Goal: Communication & Community: Share content

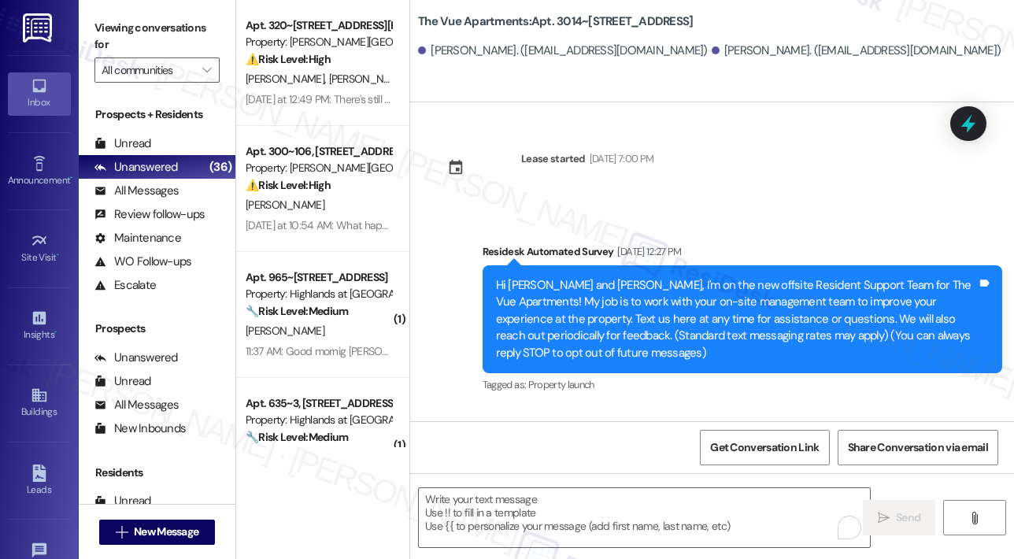
scroll to position [3035, 0]
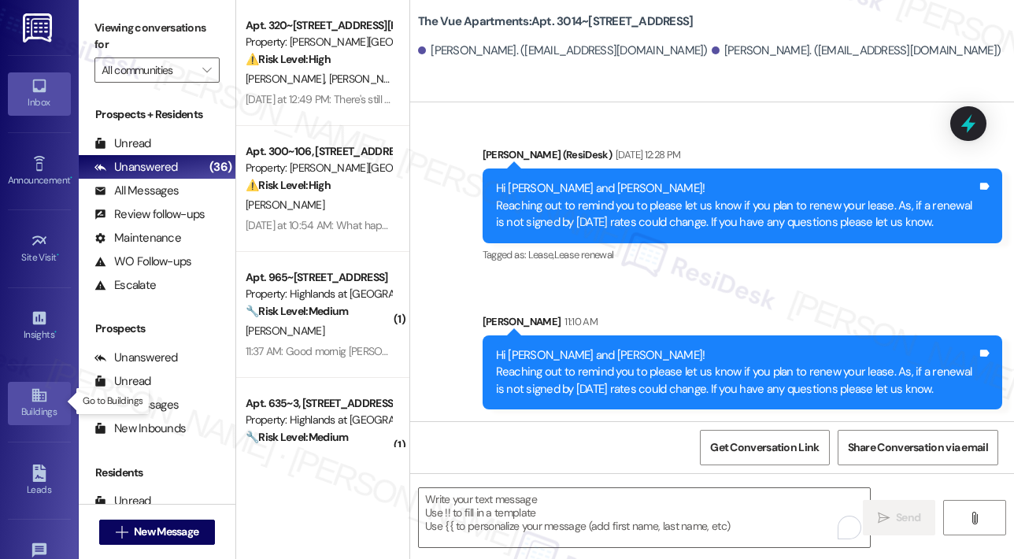
click at [46, 404] on div "Buildings" at bounding box center [39, 412] width 79 height 16
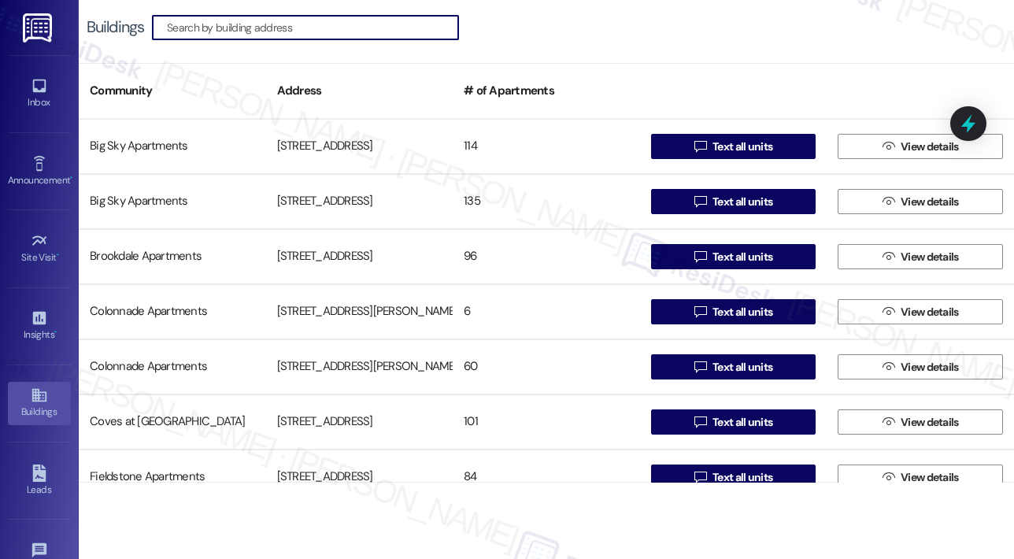
click at [275, 34] on input at bounding box center [312, 28] width 291 height 22
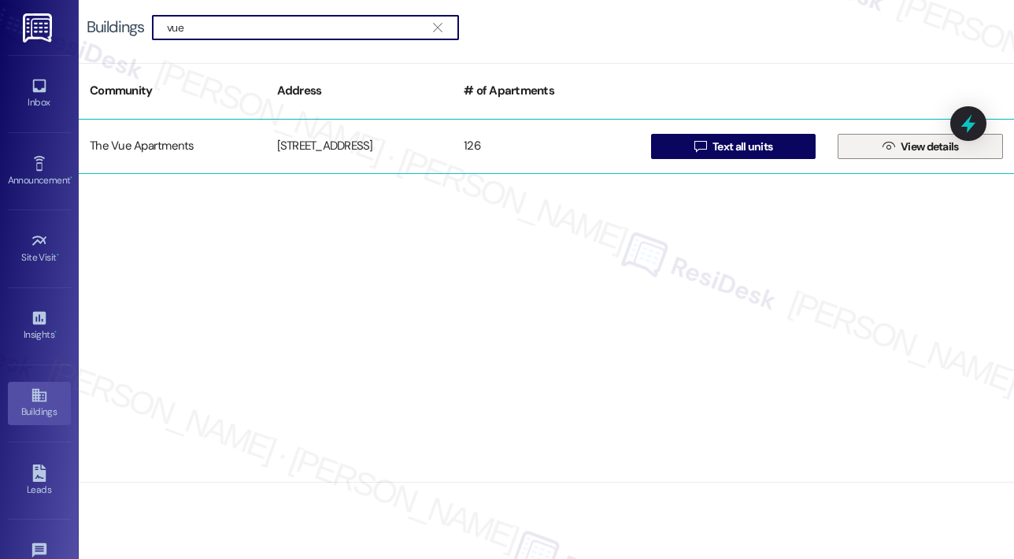
type input "vue"
click at [888, 146] on icon "" at bounding box center [888, 146] width 12 height 13
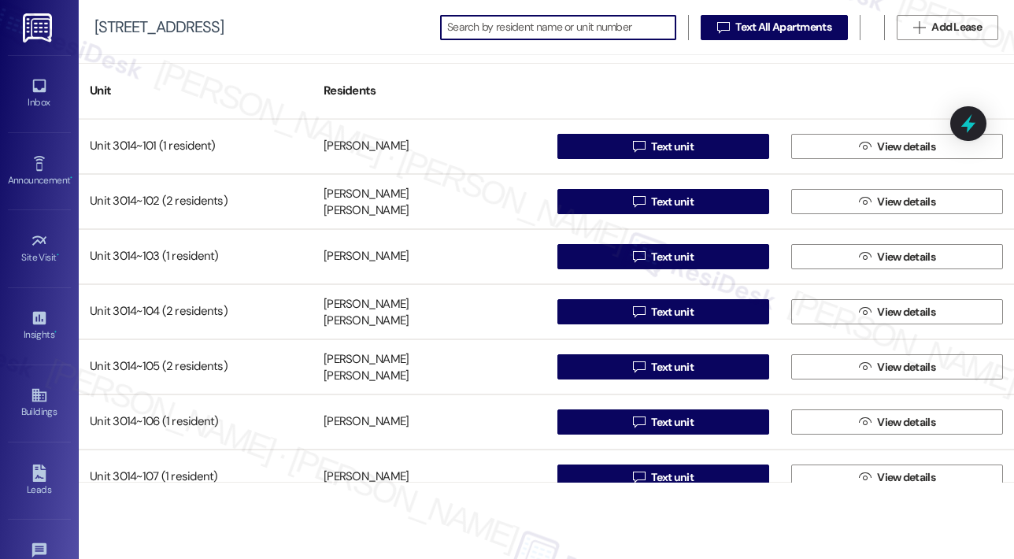
click at [602, 25] on input at bounding box center [561, 28] width 228 height 22
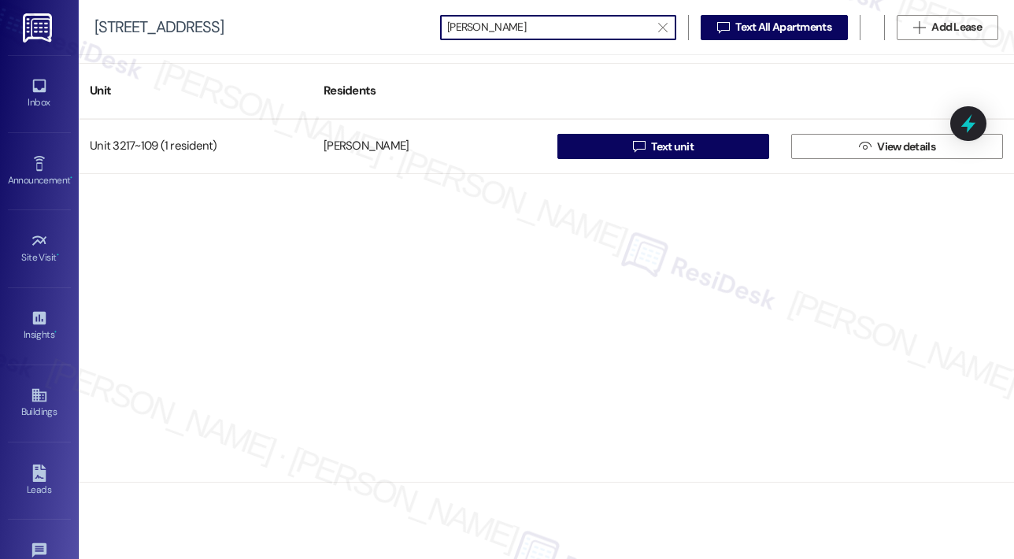
type input "[PERSON_NAME]"
click at [653, 263] on div "Unit 3217~109 (1 resident) [PERSON_NAME]  Text unit  View details" at bounding box center [546, 301] width 935 height 364
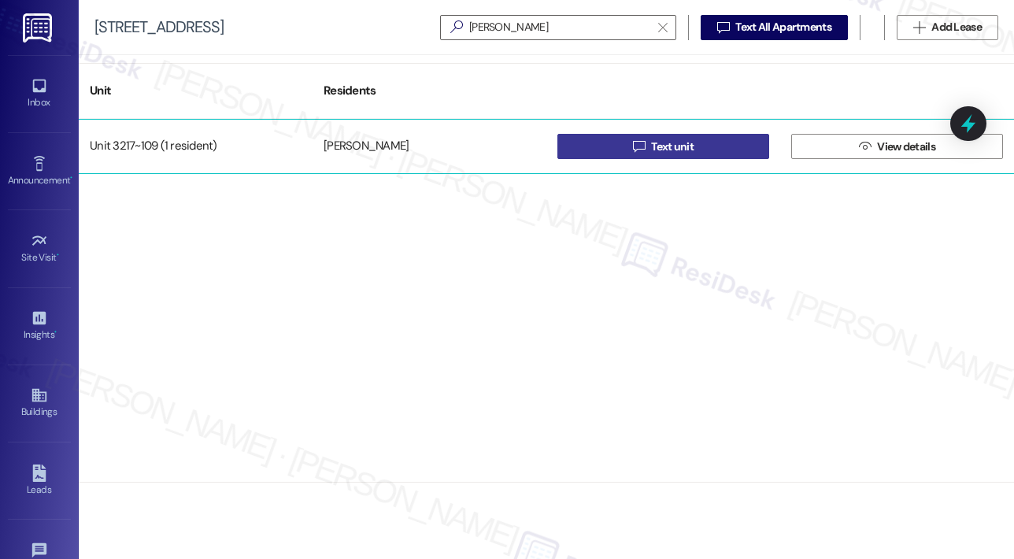
click at [665, 145] on span "Text unit" at bounding box center [672, 147] width 42 height 17
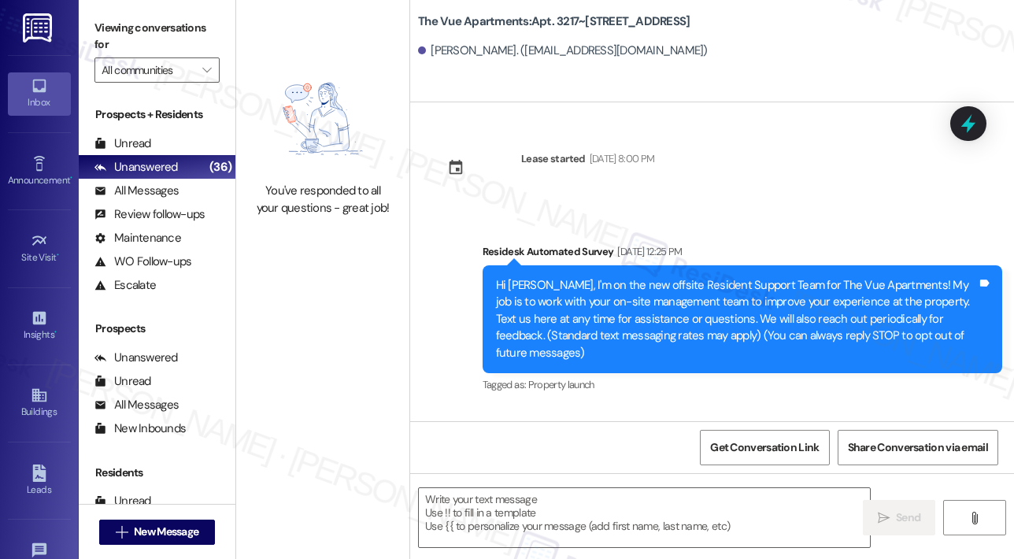
scroll to position [5012, 0]
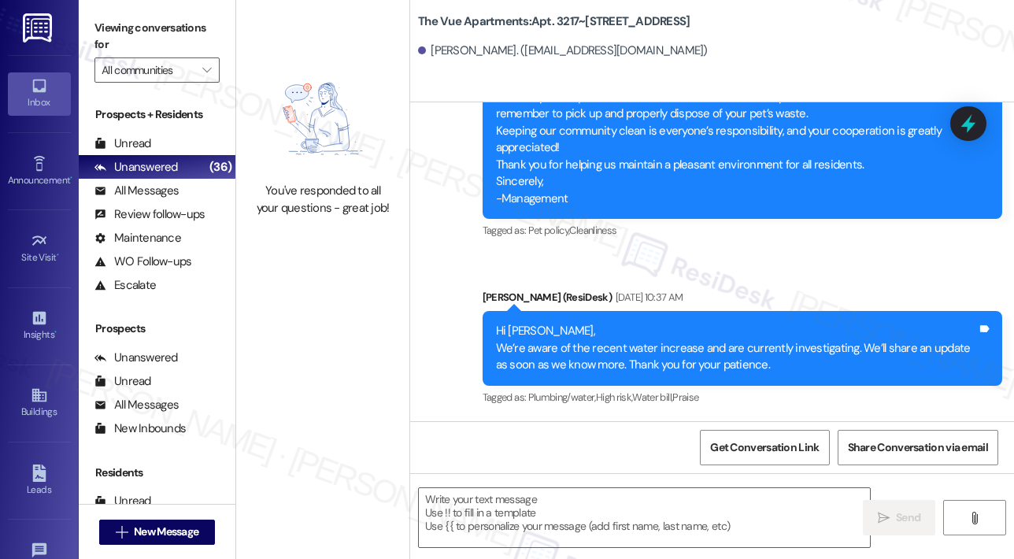
type textarea "Fetching suggested responses. Please feel free to read through the conversation…"
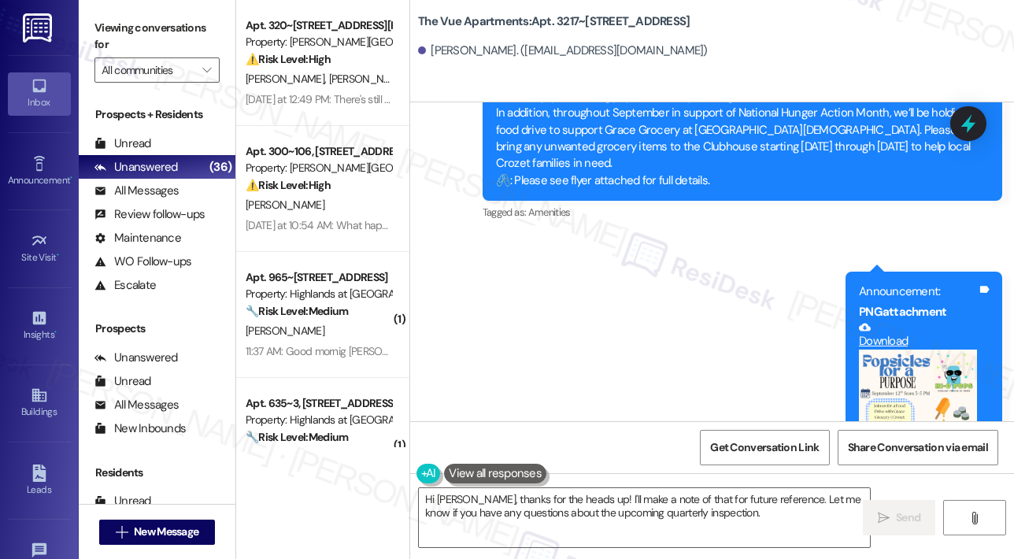
scroll to position [2081, 0]
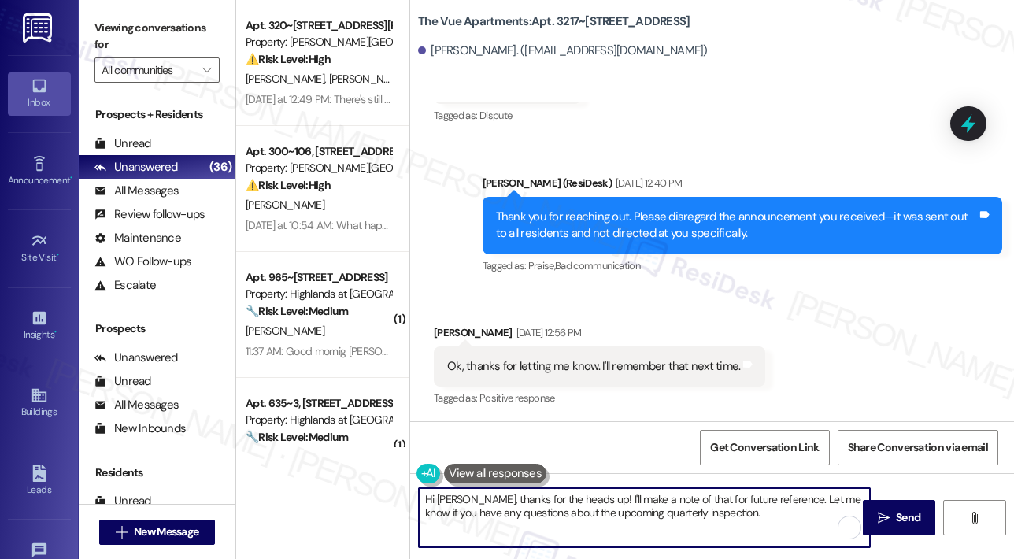
click at [648, 493] on textarea "Hi [PERSON_NAME], thanks for the heads up! I'll make a note of that for future …" at bounding box center [644, 517] width 451 height 59
paste textarea "{{first_name}}, Reminder: Your rent amount will change effective [DATE]. Please…"
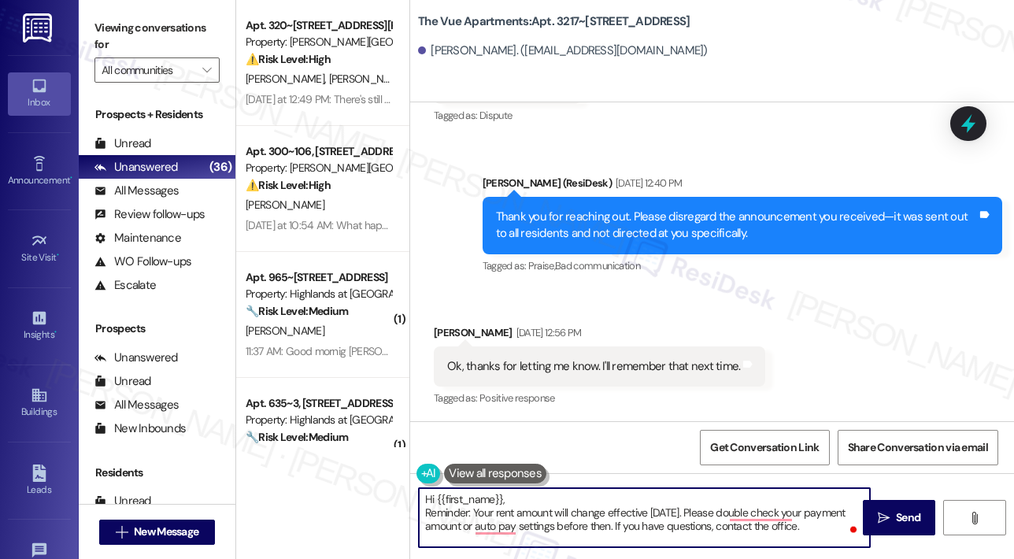
click at [601, 525] on textarea "Hi {{first_name}}, Reminder: Your rent amount will change effective [DATE]. Ple…" at bounding box center [644, 517] width 451 height 59
type textarea "Hi {{first_name}}, Reminder: Your rent amount will change effective [DATE]. Ple…"
click at [876, 514] on span " Send" at bounding box center [899, 517] width 50 height 17
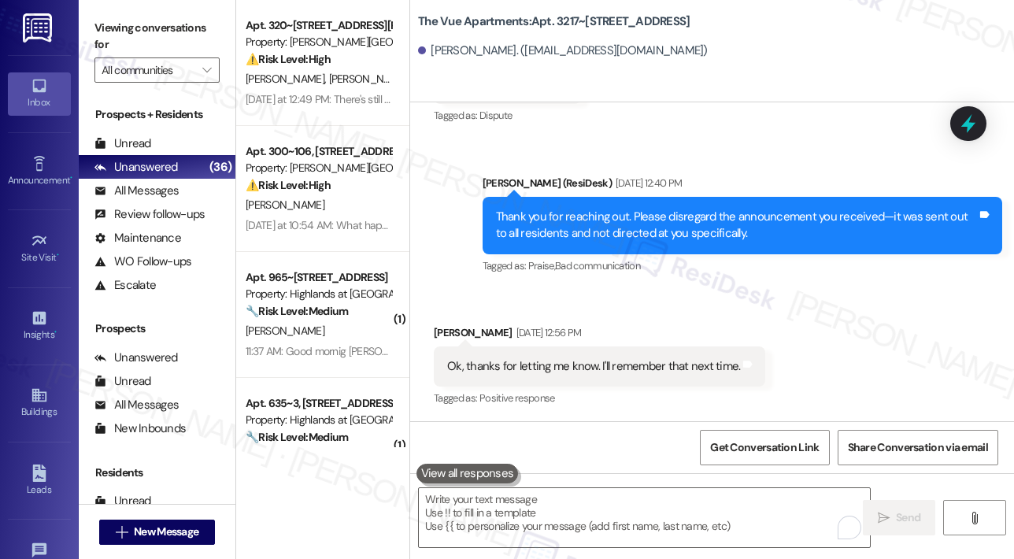
click at [859, 371] on div "Received via SMS [PERSON_NAME] [DATE] 12:56 PM Ok, thanks for letting me know. …" at bounding box center [712, 355] width 604 height 133
click at [836, 368] on div "Received via SMS [PERSON_NAME] [DATE] 12:56 PM Ok, thanks for letting me know. …" at bounding box center [712, 355] width 604 height 133
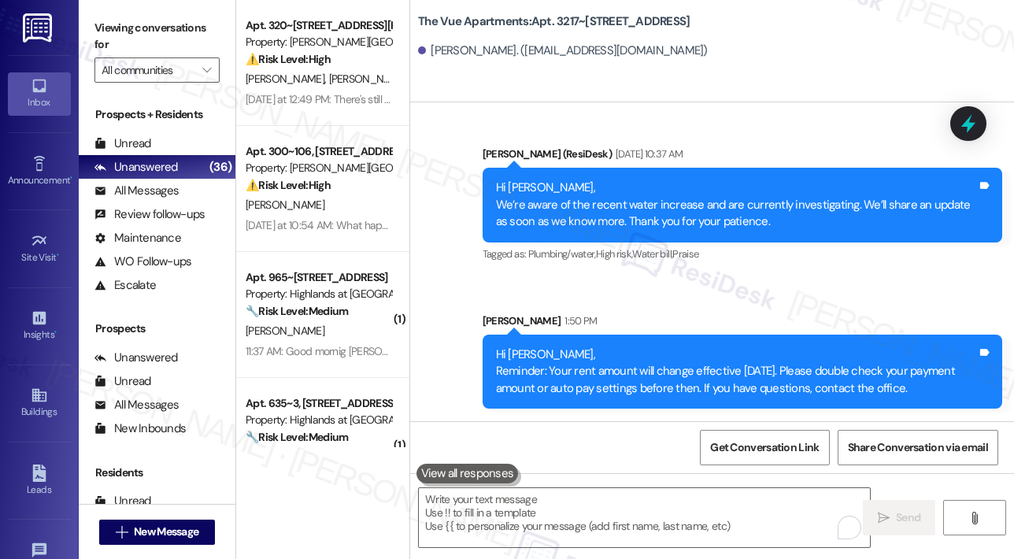
scroll to position [5159, 0]
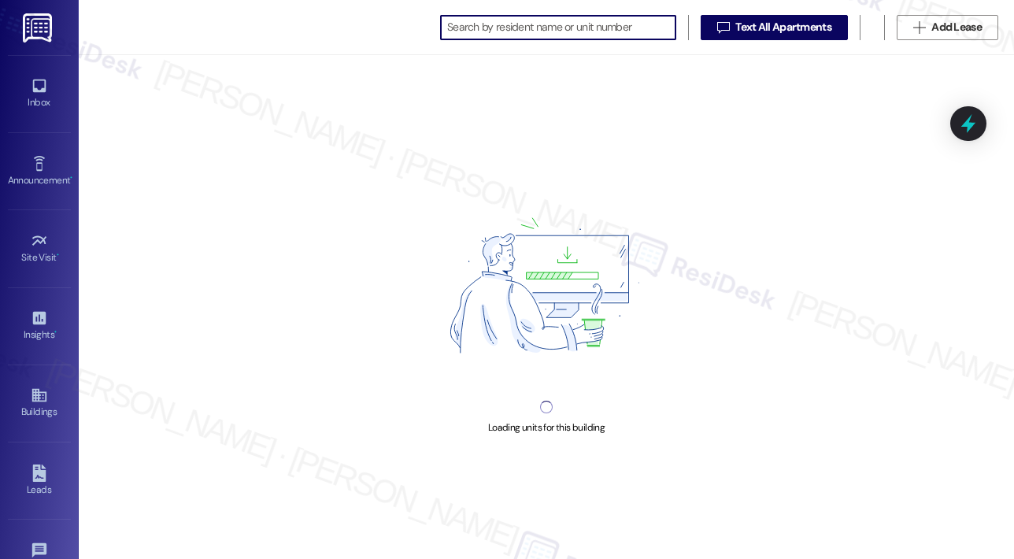
click at [484, 34] on input at bounding box center [561, 28] width 228 height 22
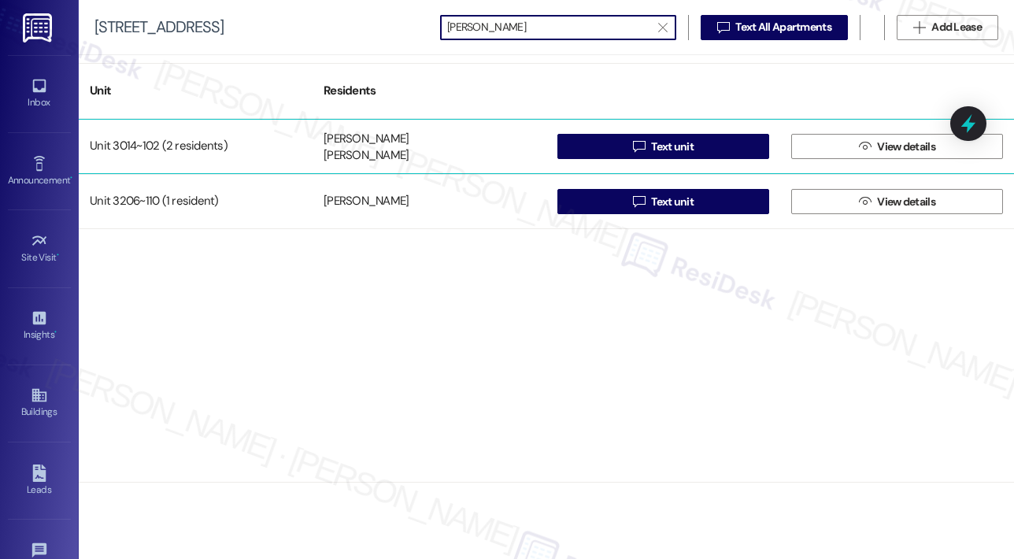
type input "[PERSON_NAME]"
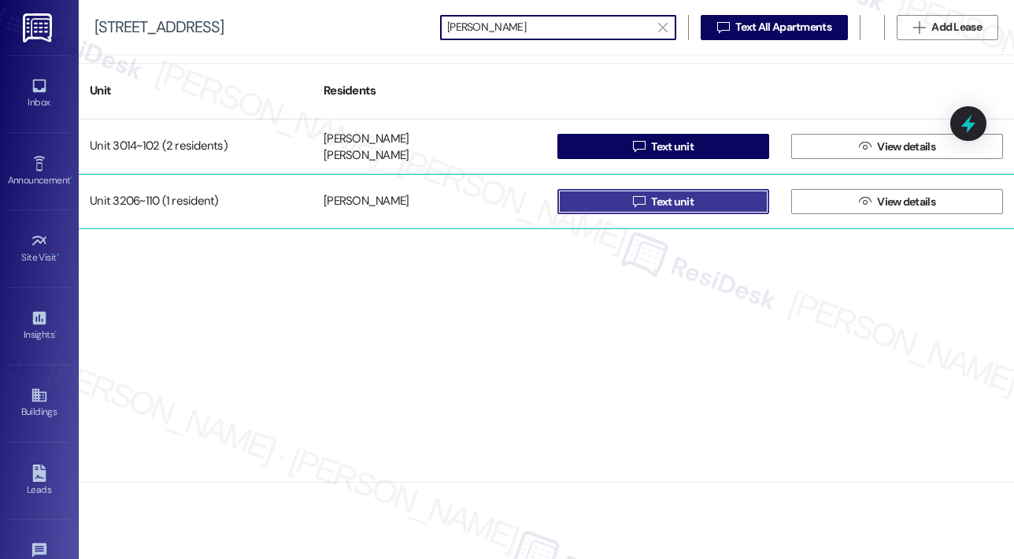
click at [632, 198] on span " Text unit" at bounding box center [663, 202] width 67 height 24
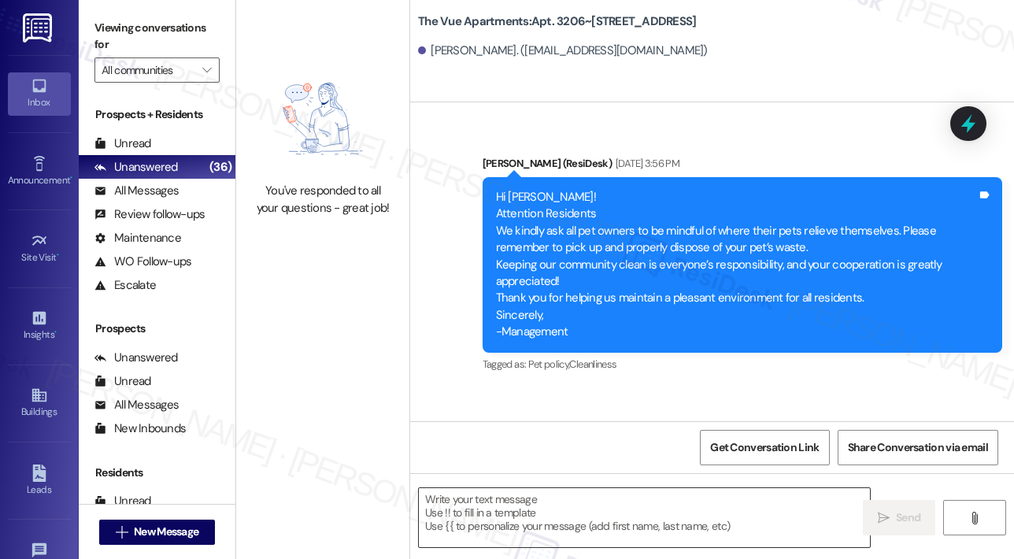
type textarea "Fetching suggested responses. Please feel free to read through the conversation…"
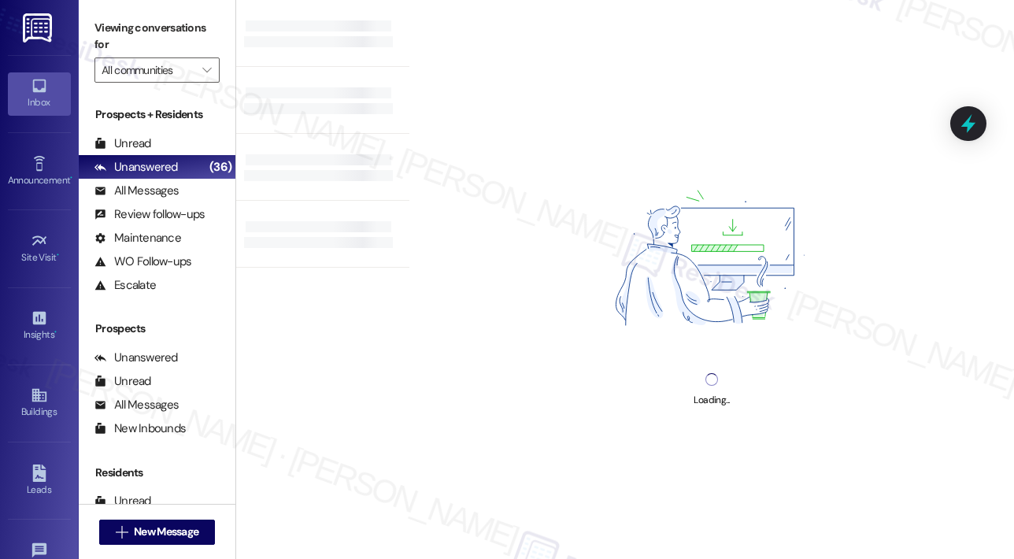
click at [596, 513] on div "Loading..." at bounding box center [711, 279] width 604 height 559
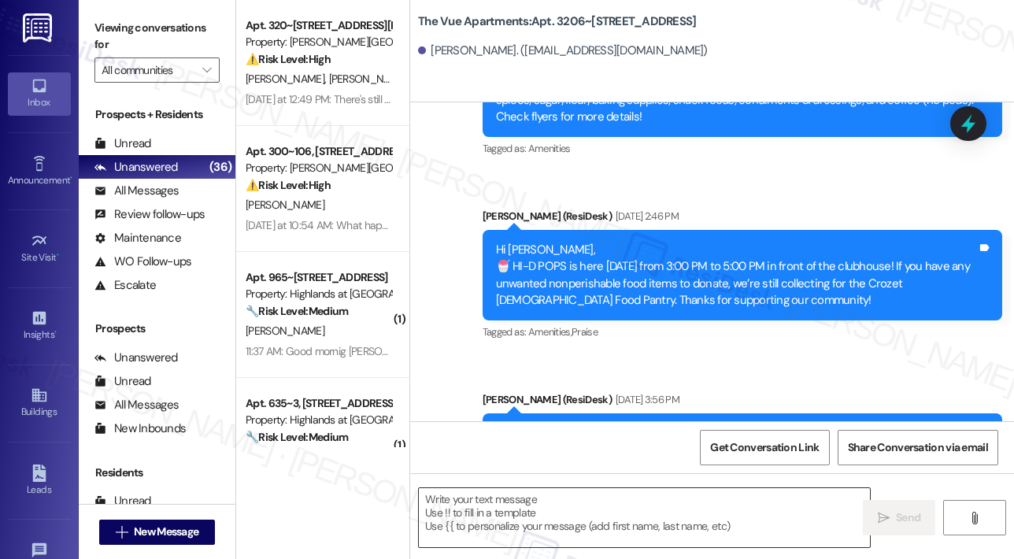
type textarea "Fetching suggested responses. Please feel free to read through the conversation…"
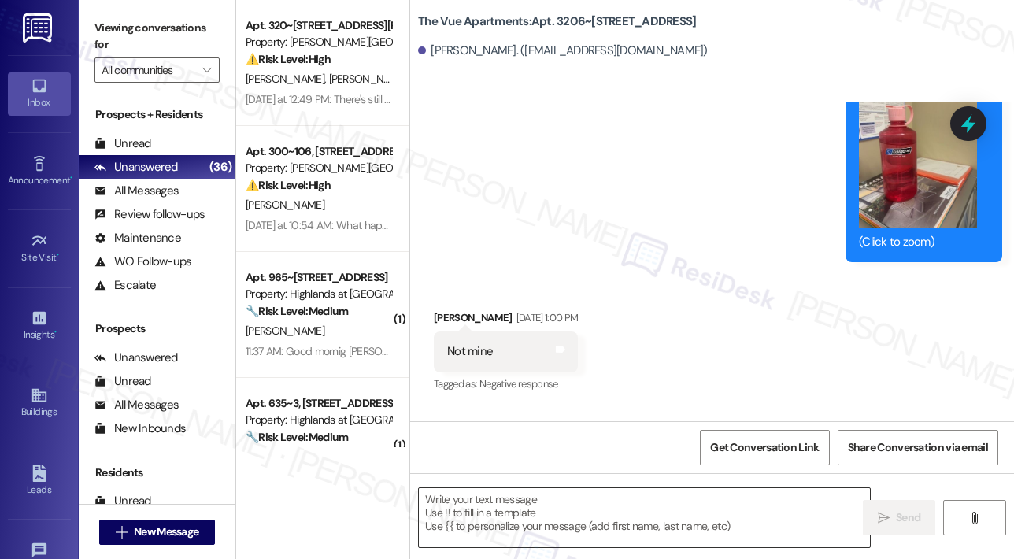
scroll to position [3321, 0]
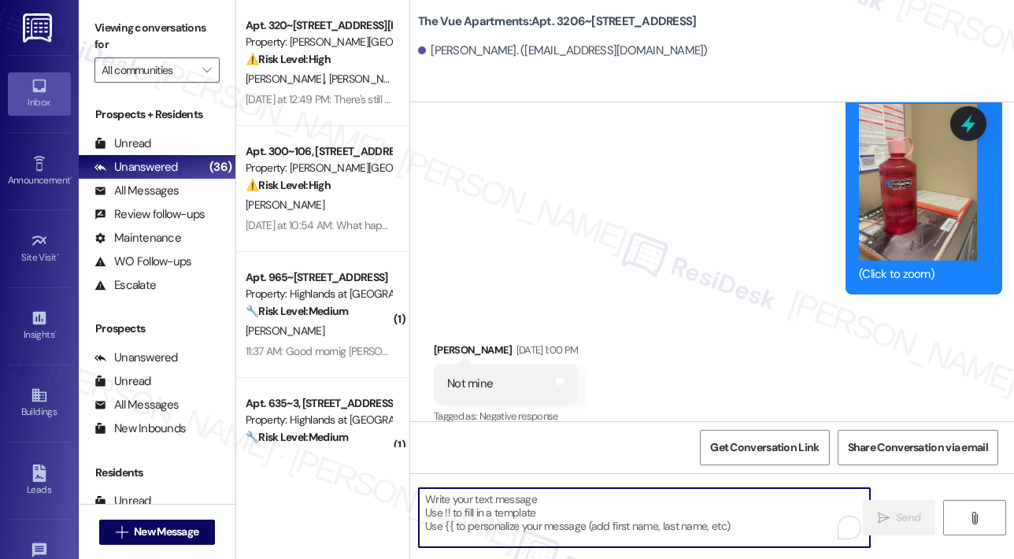
click at [593, 512] on textarea "To enrich screen reader interactions, please activate Accessibility in Grammarl…" at bounding box center [644, 517] width 451 height 59
paste textarea "Hi {{first_name}}, Reminder: Your rent amount will change effective [DATE]. Ple…"
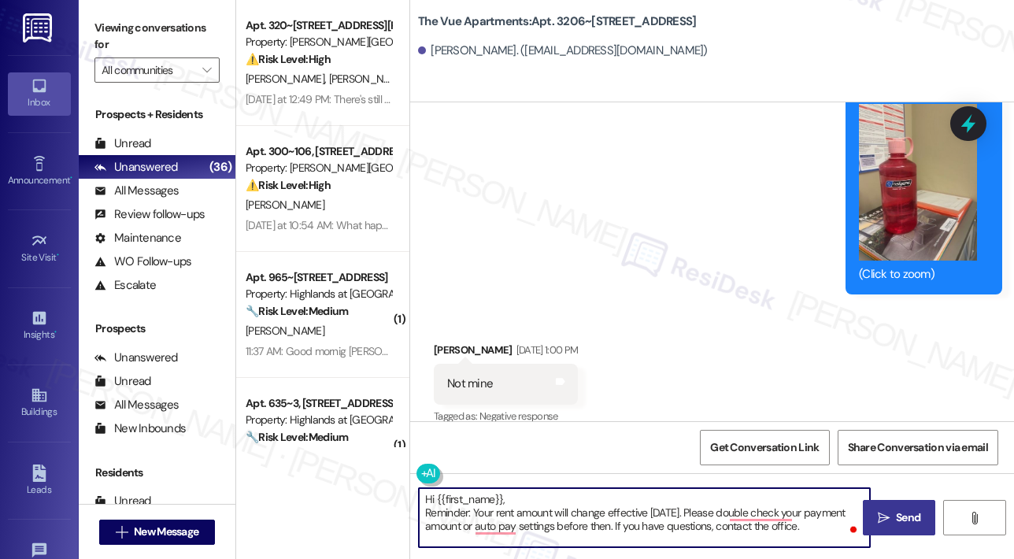
type textarea "Hi {{first_name}}, Reminder: Your rent amount will change effective [DATE]. Ple…"
click at [890, 512] on span " Send" at bounding box center [899, 517] width 50 height 17
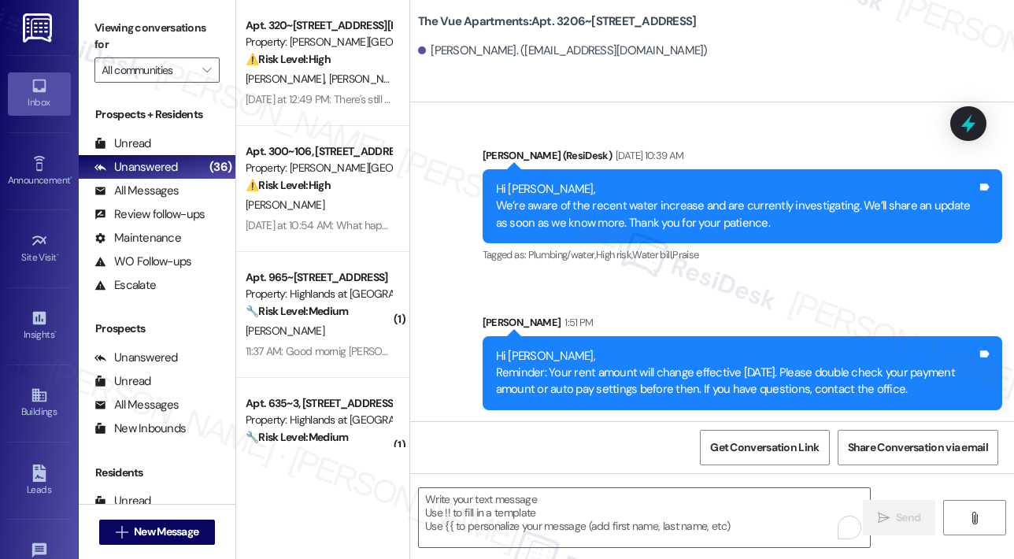
scroll to position [4600, 0]
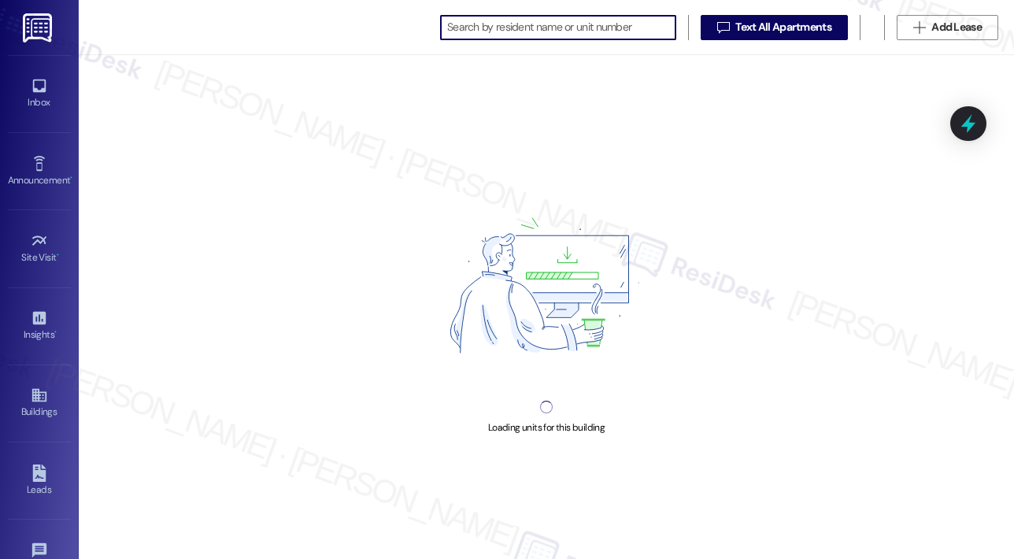
click at [500, 29] on input at bounding box center [561, 28] width 228 height 22
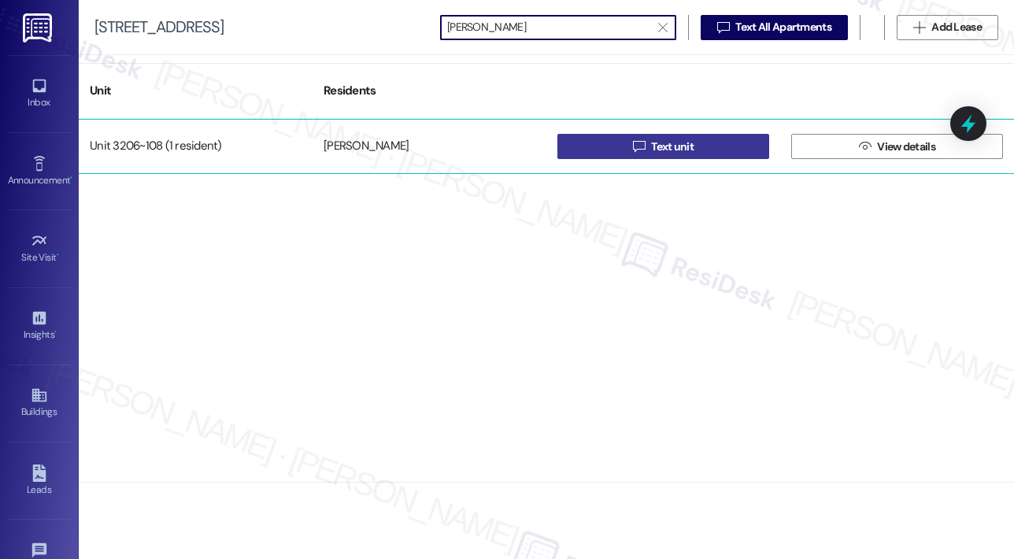
type input "[PERSON_NAME]"
click at [619, 135] on button " Text unit" at bounding box center [663, 146] width 212 height 25
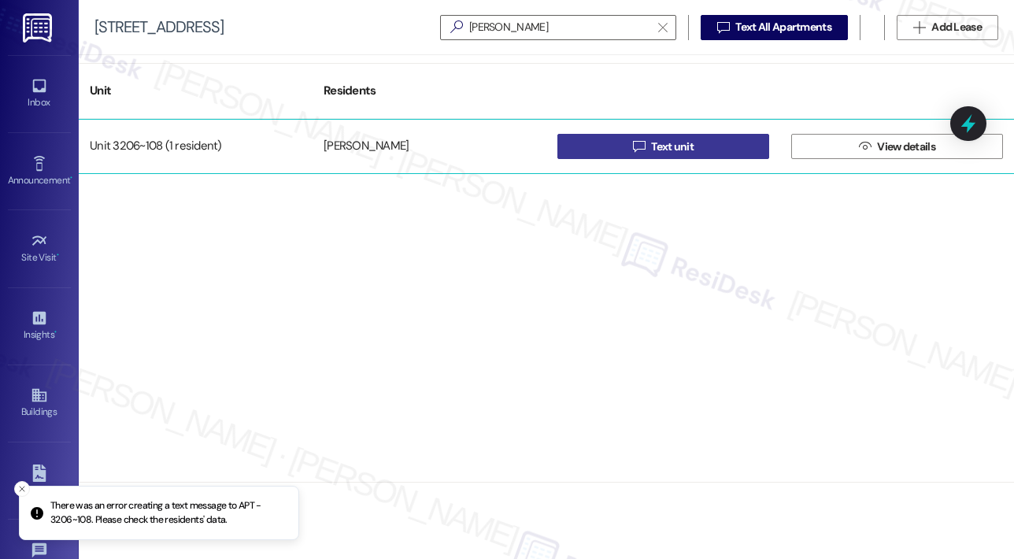
click at [625, 153] on button " Text unit" at bounding box center [663, 146] width 212 height 25
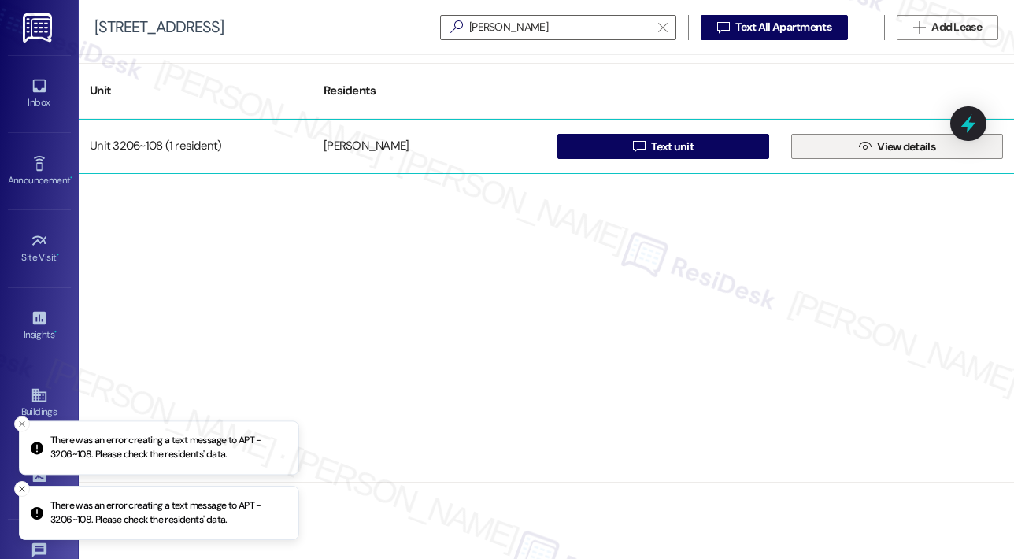
click at [932, 146] on span "View details" at bounding box center [906, 147] width 58 height 17
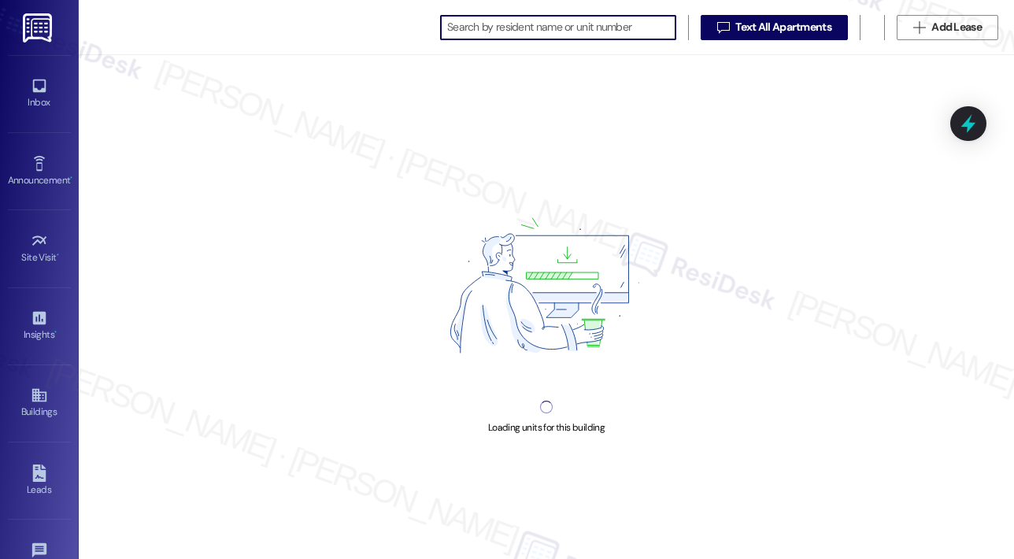
click at [526, 26] on input at bounding box center [561, 28] width 228 height 22
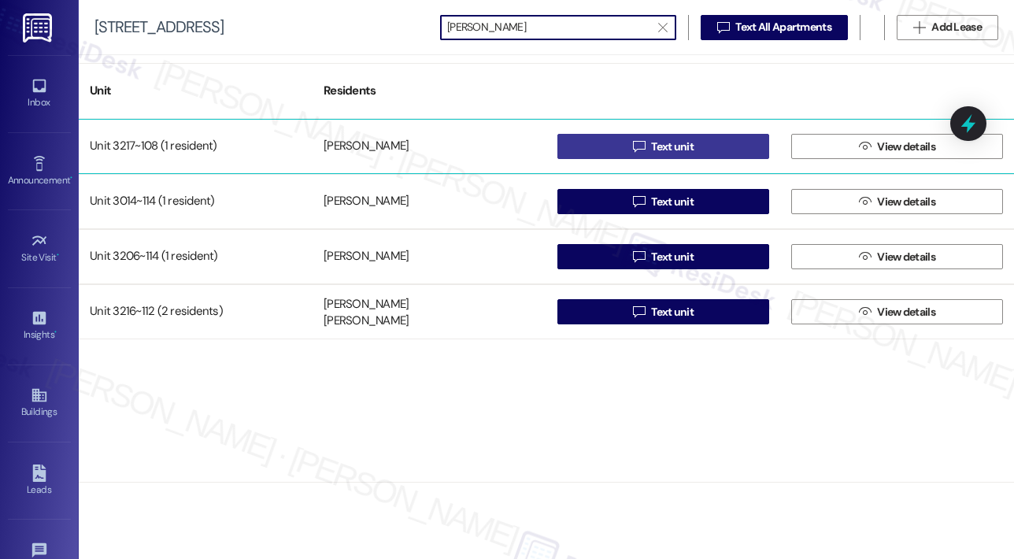
type input "[PERSON_NAME]"
click at [678, 148] on span "Text unit" at bounding box center [672, 147] width 42 height 17
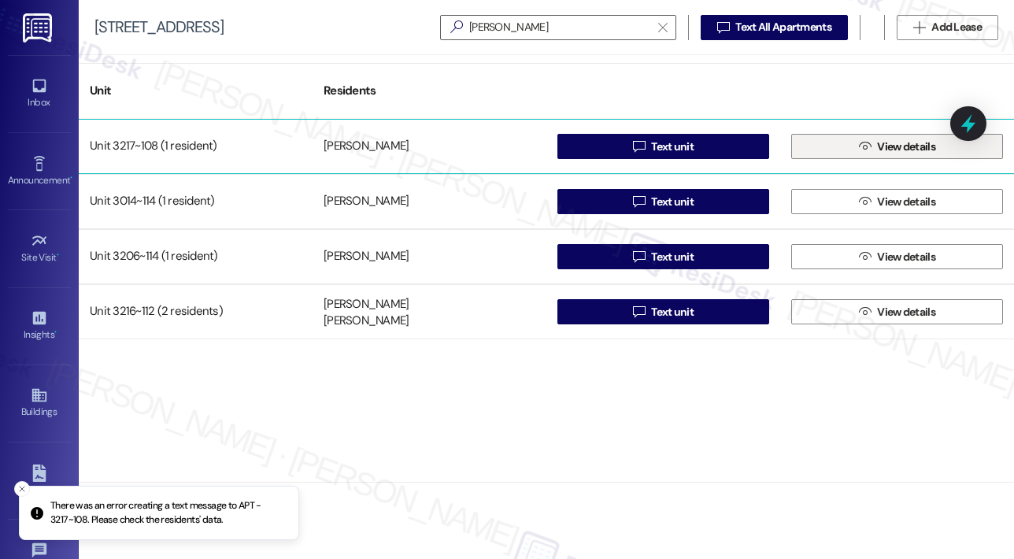
click at [840, 148] on button " View details" at bounding box center [897, 146] width 212 height 25
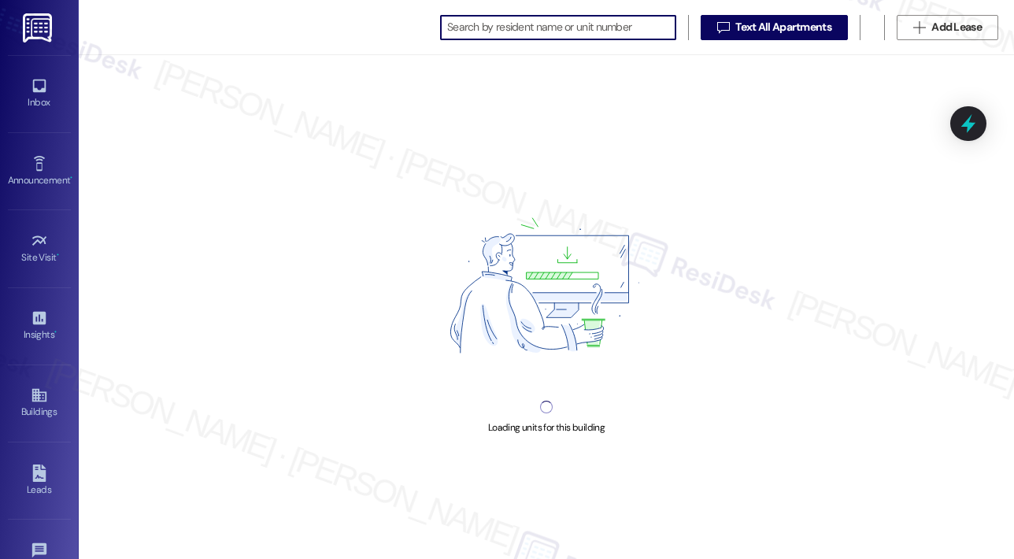
click at [470, 29] on input at bounding box center [561, 28] width 228 height 22
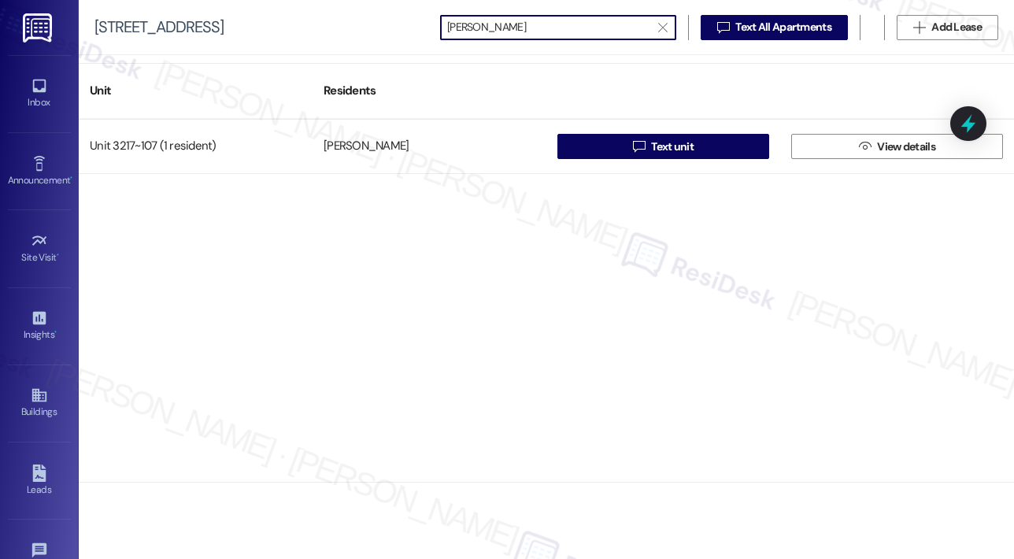
type input "[PERSON_NAME]"
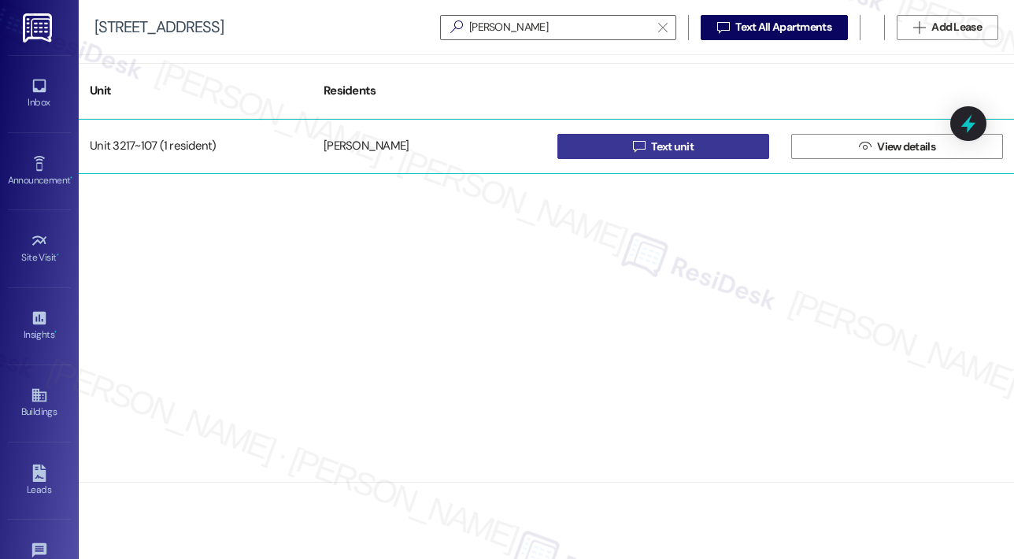
click at [641, 149] on icon "" at bounding box center [639, 146] width 12 height 13
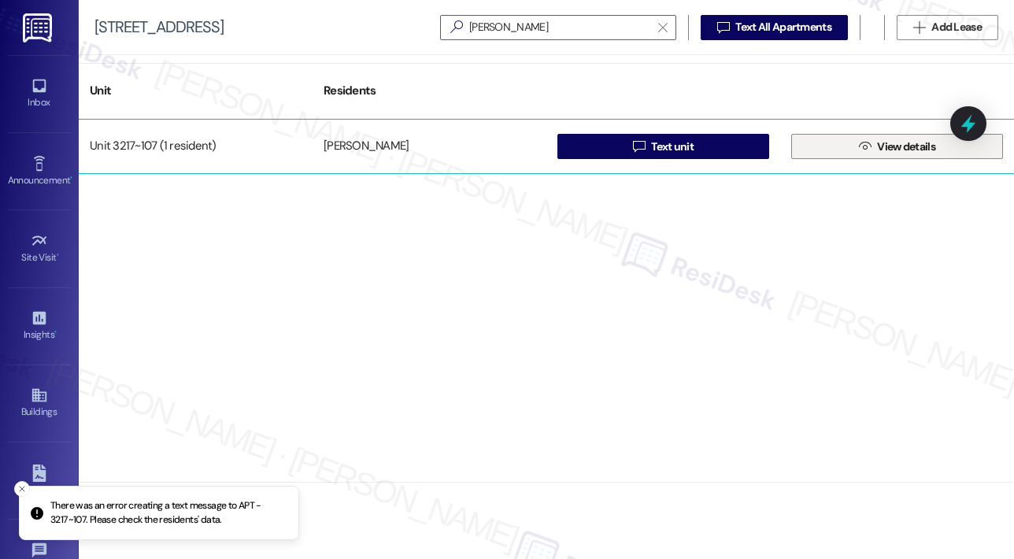
click at [847, 150] on button " View details" at bounding box center [897, 146] width 212 height 25
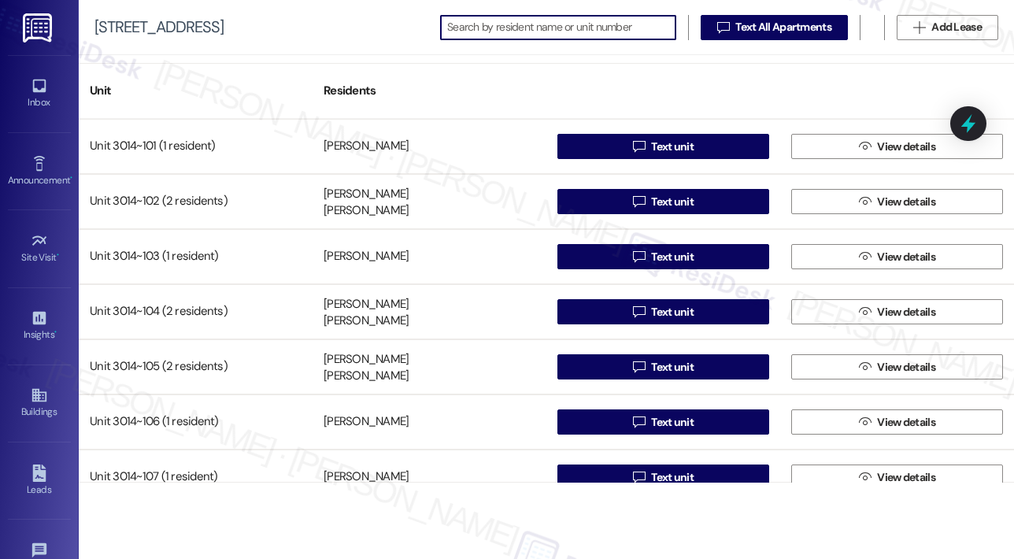
click at [523, 28] on input at bounding box center [561, 28] width 228 height 22
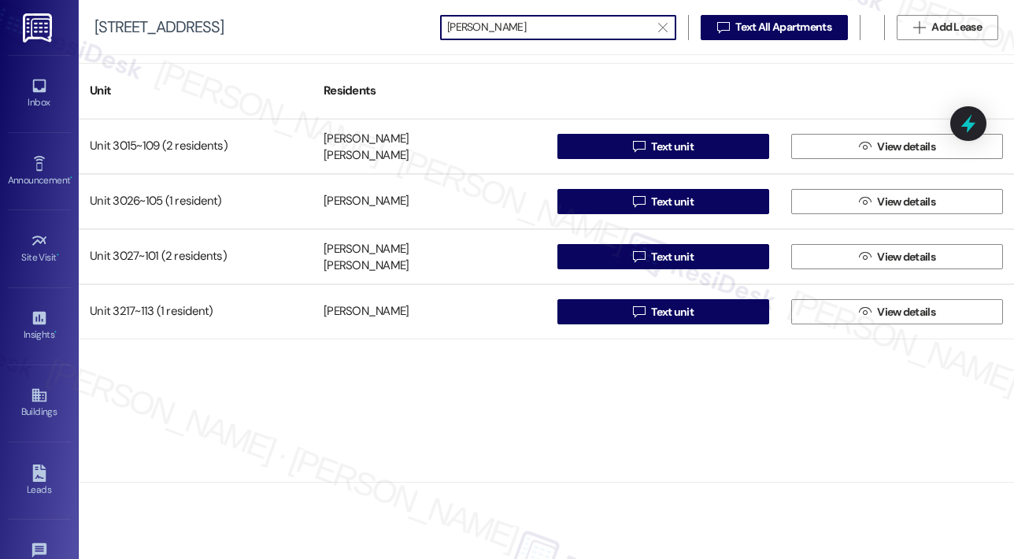
type input "[PERSON_NAME]"
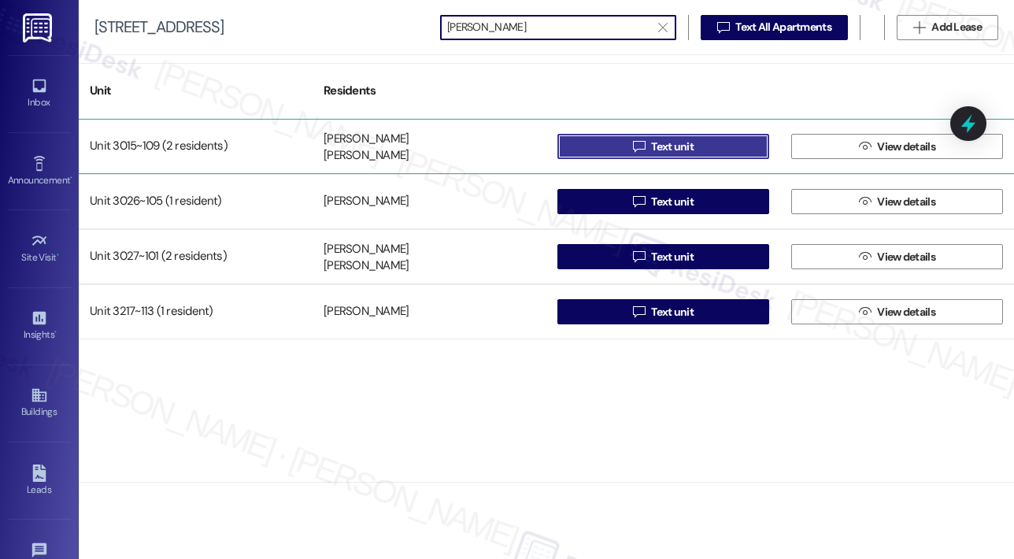
click at [670, 144] on span "Text unit" at bounding box center [672, 147] width 42 height 17
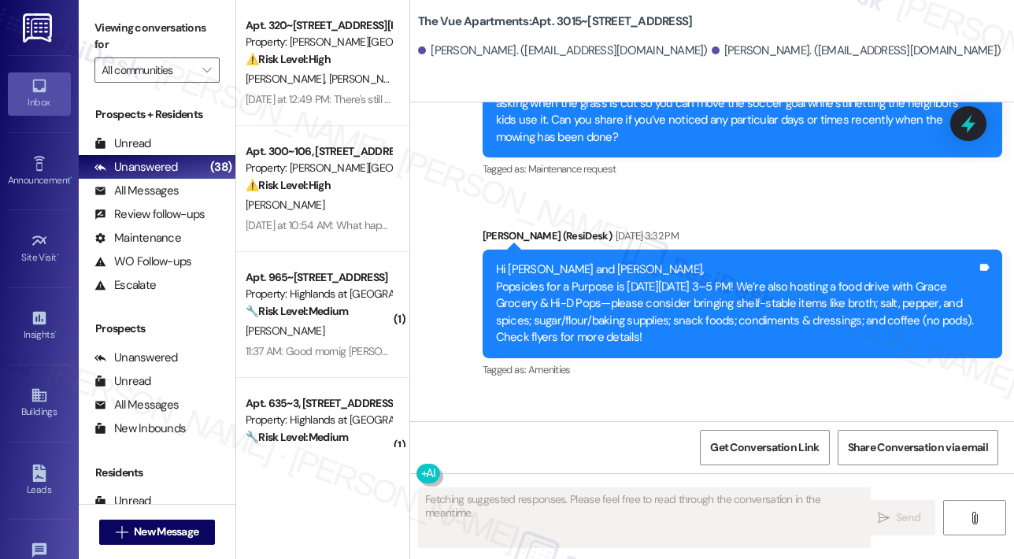
scroll to position [4678, 0]
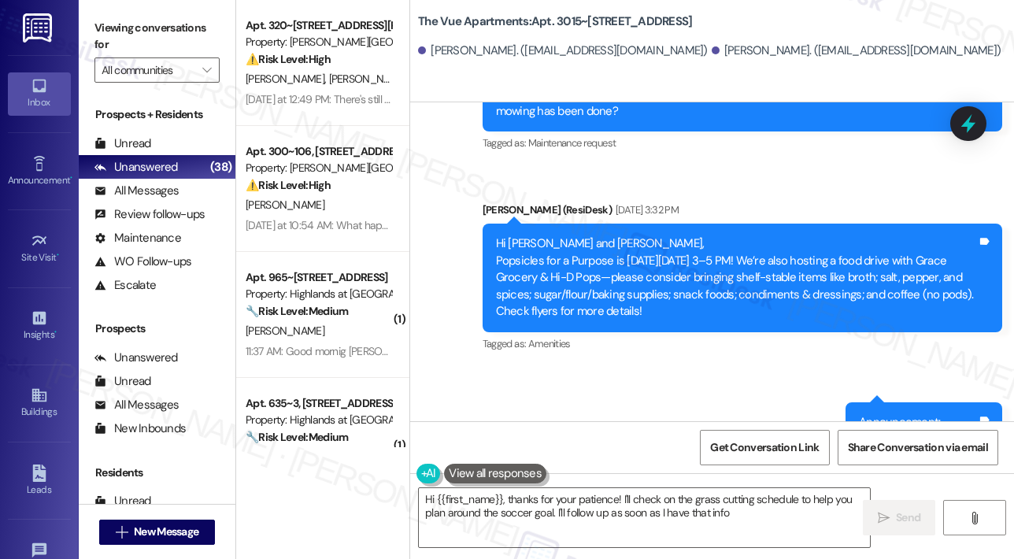
type textarea "Hi {{first_name}}, thanks for your patience! I'll check on the grass cutting sc…"
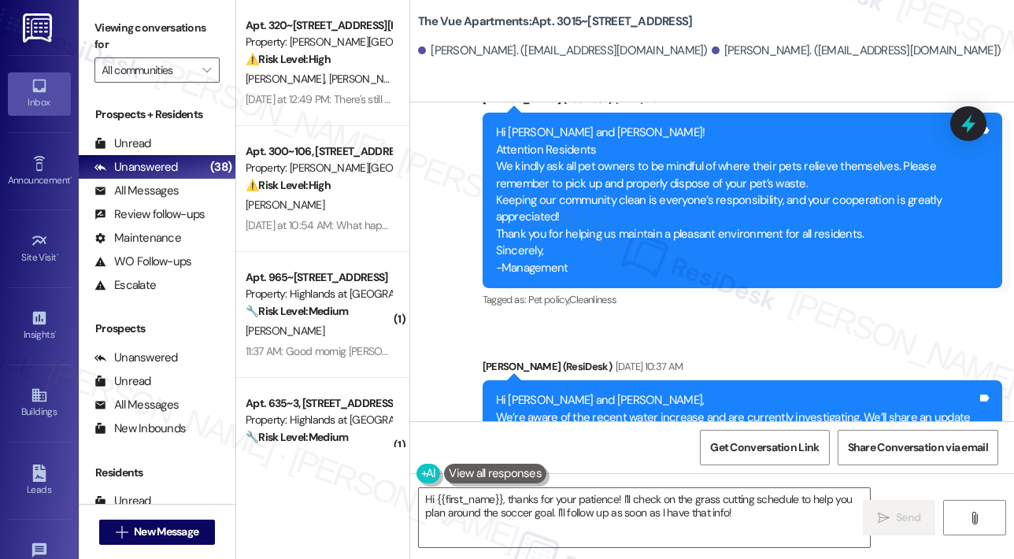
scroll to position [5519, 0]
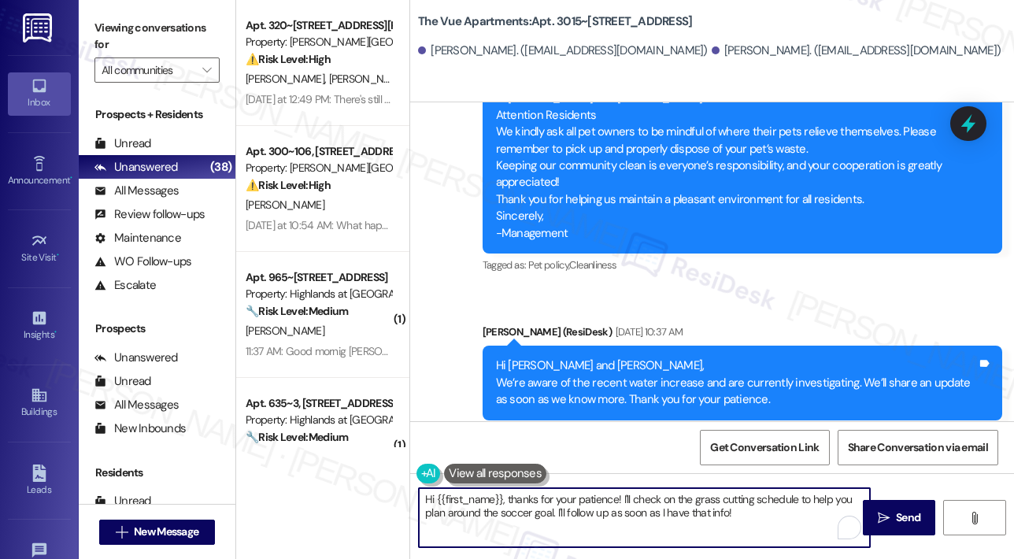
click at [573, 508] on textarea "Hi {{first_name}}, thanks for your patience! I'll check on the grass cutting sc…" at bounding box center [644, 517] width 451 height 59
paste textarea "To enrich screen reader interactions, please activate Accessibility in Grammarl…"
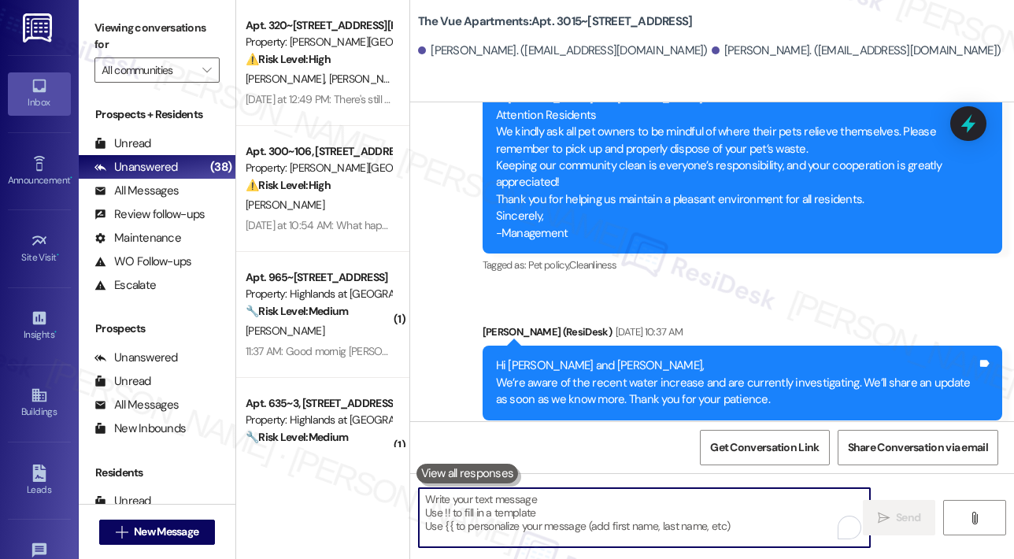
click at [573, 508] on textarea "To enrich screen reader interactions, please activate Accessibility in Grammarl…" at bounding box center [644, 517] width 451 height 59
paste textarea "To enrich screen reader interactions, please activate Accessibility in Grammarl…"
click at [497, 505] on textarea "To enrich screen reader interactions, please activate Accessibility in Grammarl…" at bounding box center [644, 517] width 451 height 59
paste textarea "Hi {{first_name}}, Reminder: Your rent amount will change effective [DATE]. Ple…"
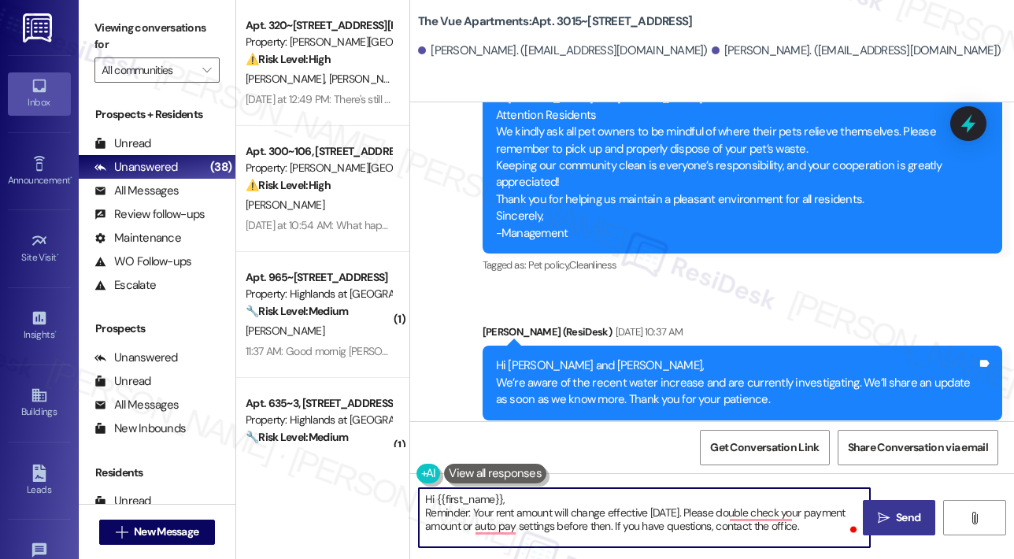
type textarea "Hi {{first_name}}, Reminder: Your rent amount will change effective [DATE]. Ple…"
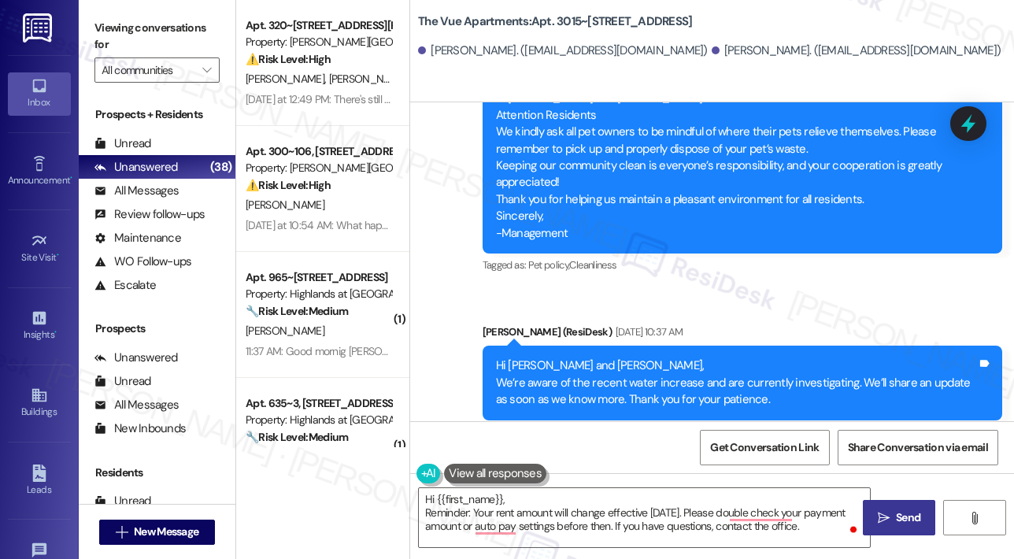
click at [893, 515] on span "Send" at bounding box center [907, 517] width 31 height 17
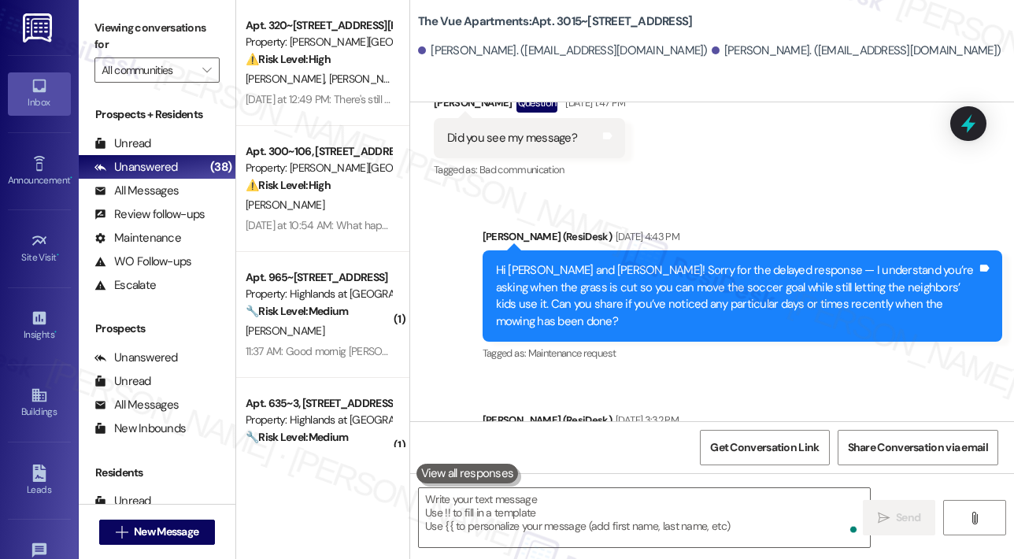
scroll to position [4205, 0]
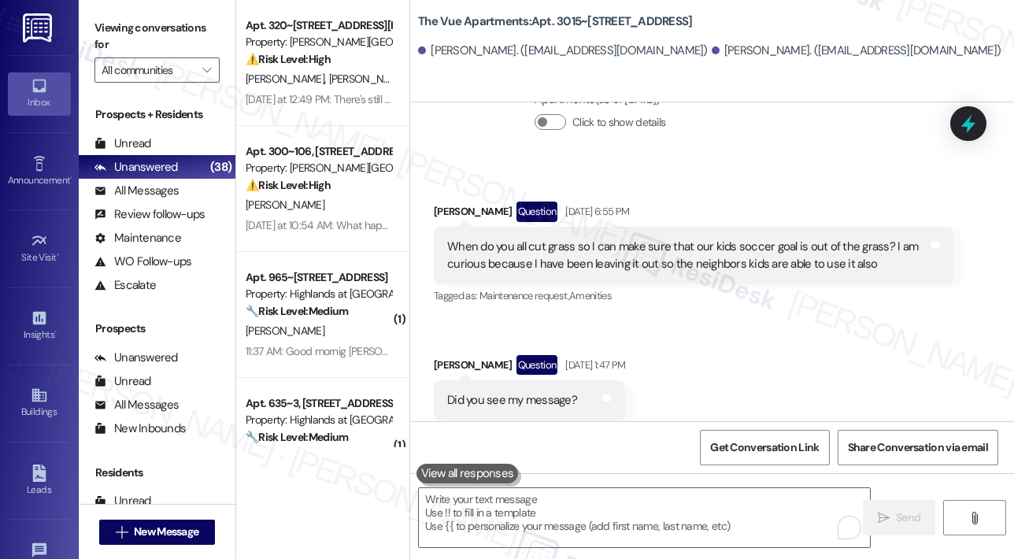
click at [818, 371] on div "Received via SMS [PERSON_NAME] Question [DATE] 6:55 PM When do you all cut gras…" at bounding box center [712, 310] width 604 height 289
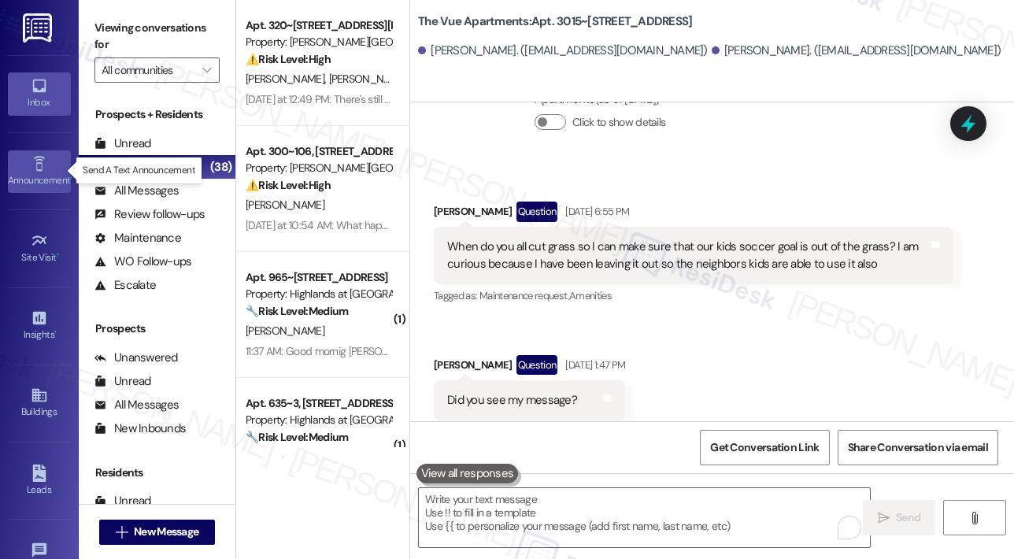
click at [45, 163] on link "Announcement •" at bounding box center [39, 171] width 63 height 42
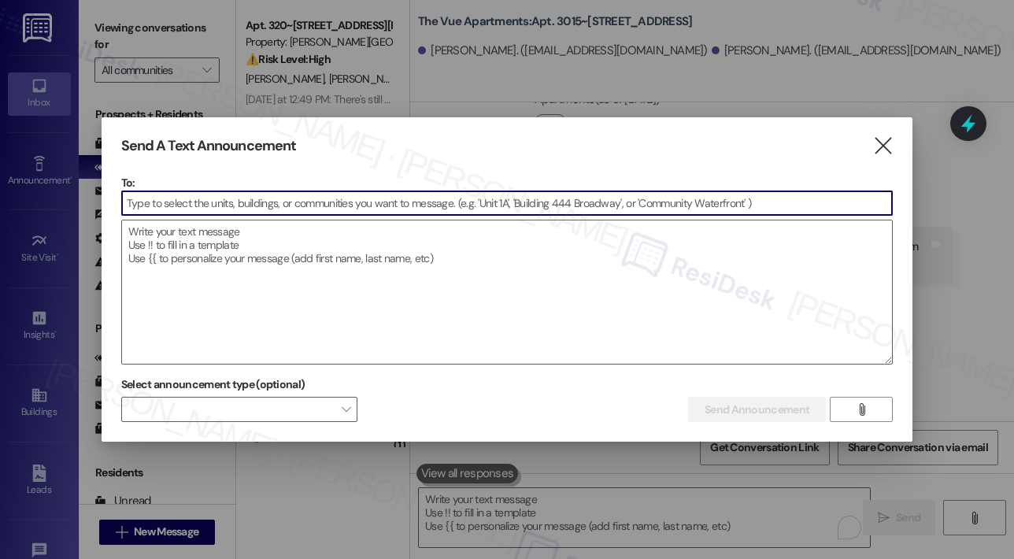
click at [195, 202] on input at bounding box center [507, 203] width 770 height 24
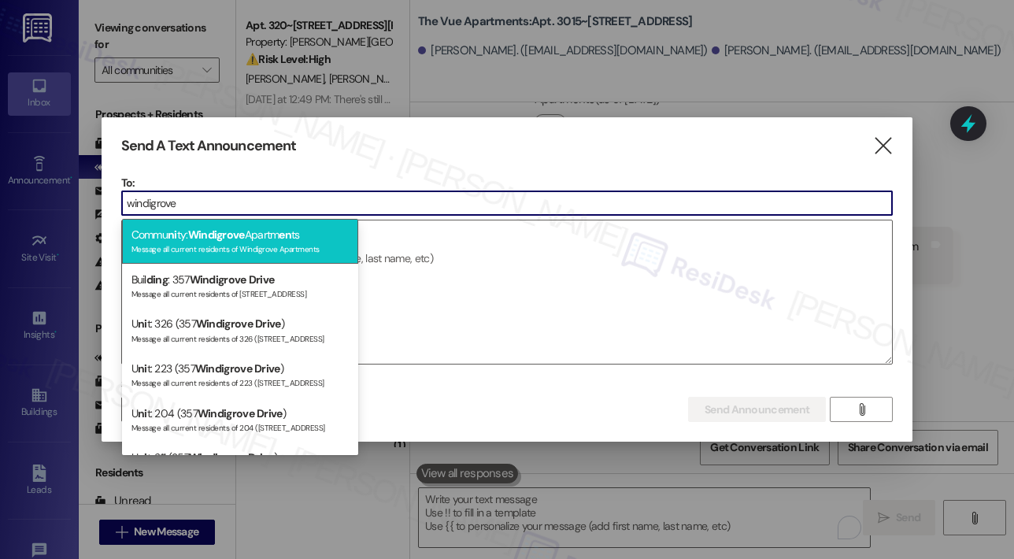
type input "windigrove"
click at [223, 237] on span "Windigrove" at bounding box center [216, 234] width 57 height 14
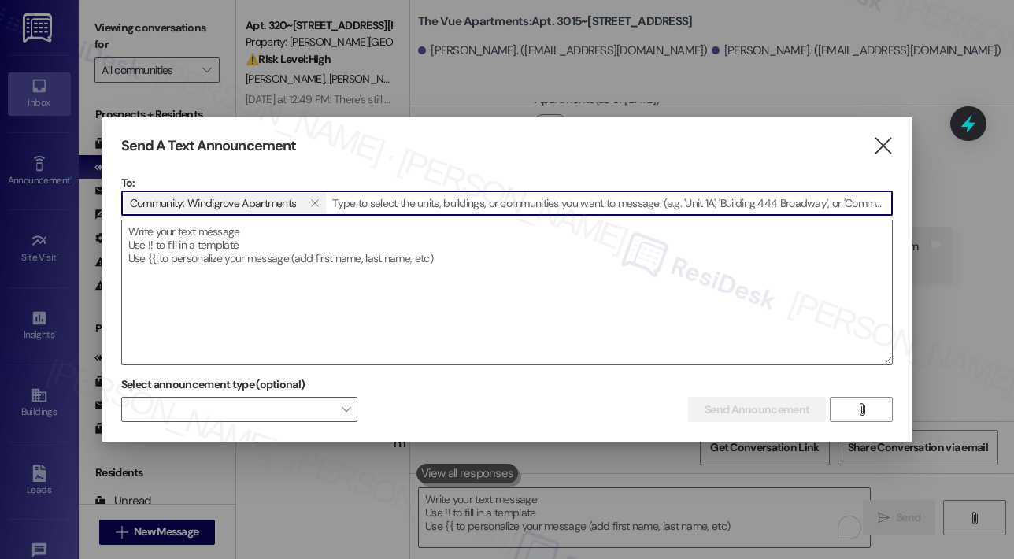
click at [223, 237] on textarea at bounding box center [507, 291] width 770 height 143
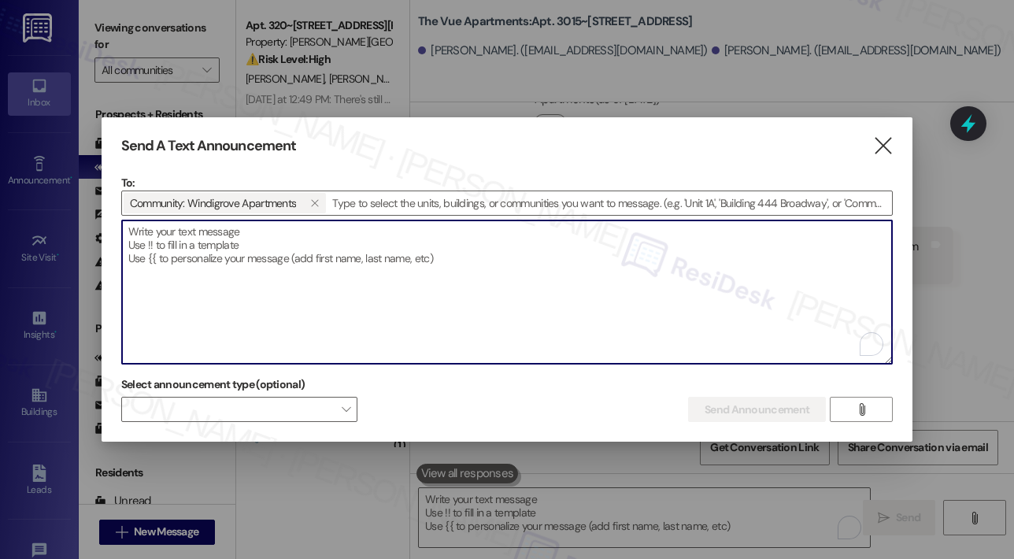
paste textarea "Hi {{first_name}}! Windigrove Apartments and Park Properties Management Company…"
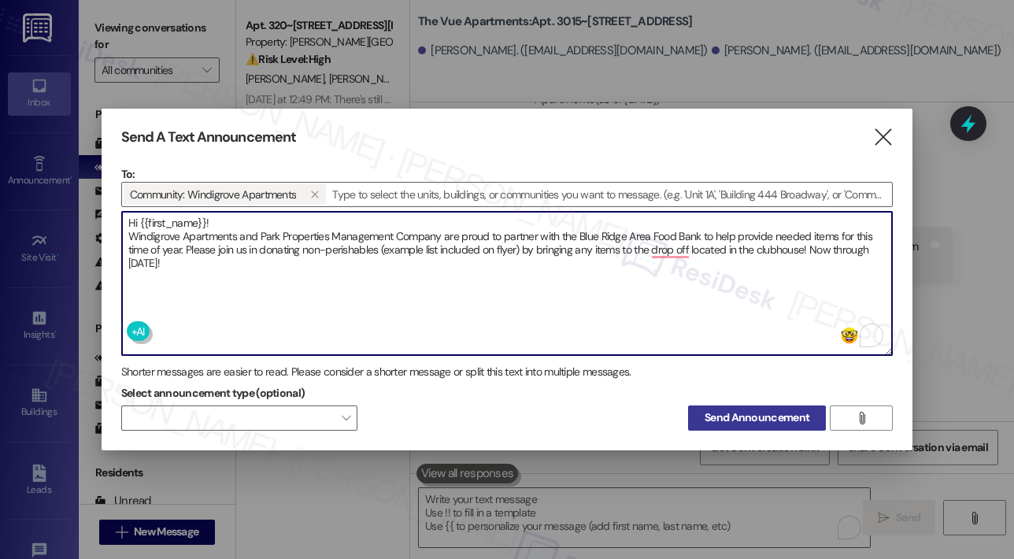
type textarea "Hi {{first_name}}! Windigrove Apartments and Park Properties Management Company…"
click at [755, 417] on span "Send Announcement" at bounding box center [756, 417] width 105 height 17
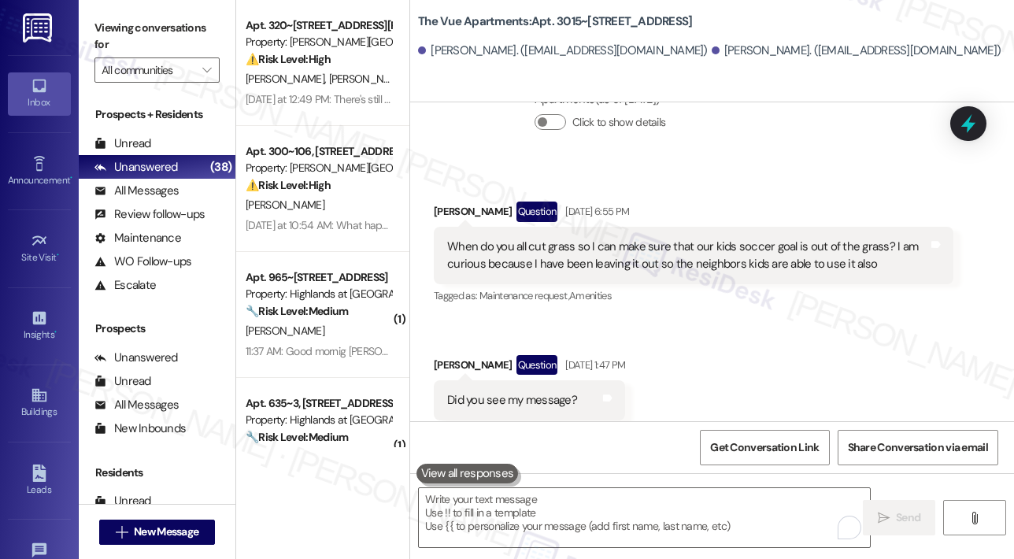
click at [850, 315] on div "Received via SMS [PERSON_NAME] Question [DATE] 6:55 PM When do you all cut gras…" at bounding box center [712, 310] width 604 height 289
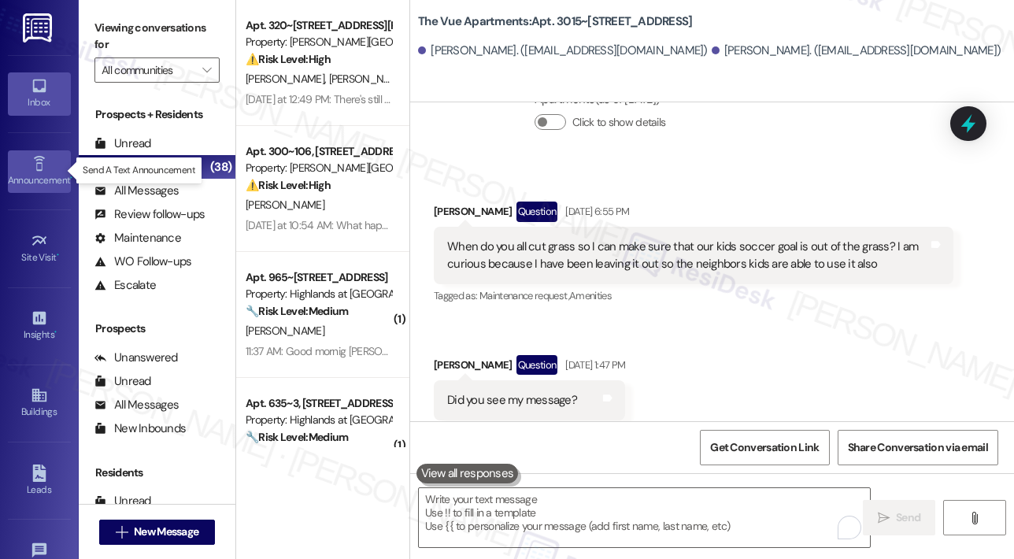
click at [31, 166] on icon at bounding box center [39, 163] width 17 height 17
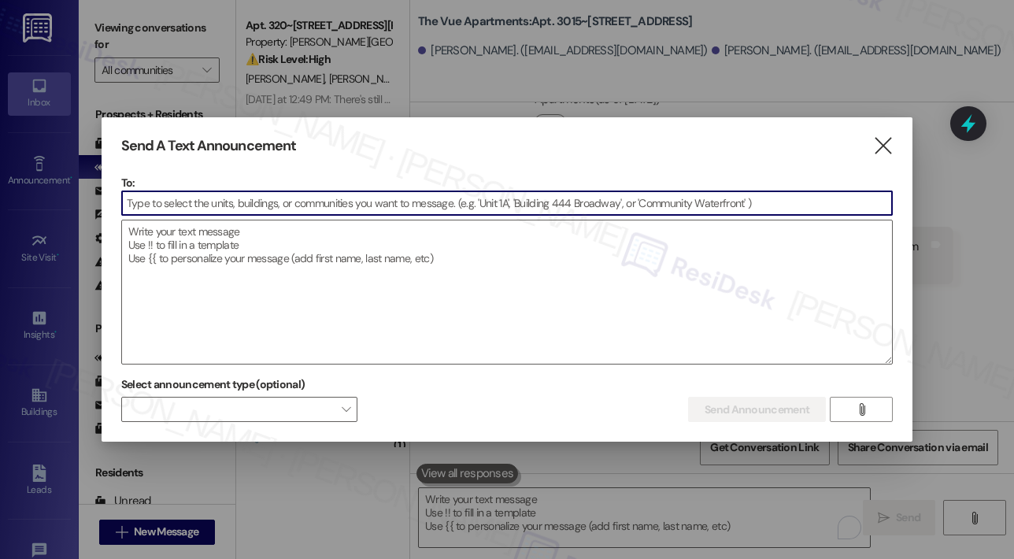
click at [187, 205] on input at bounding box center [507, 203] width 770 height 24
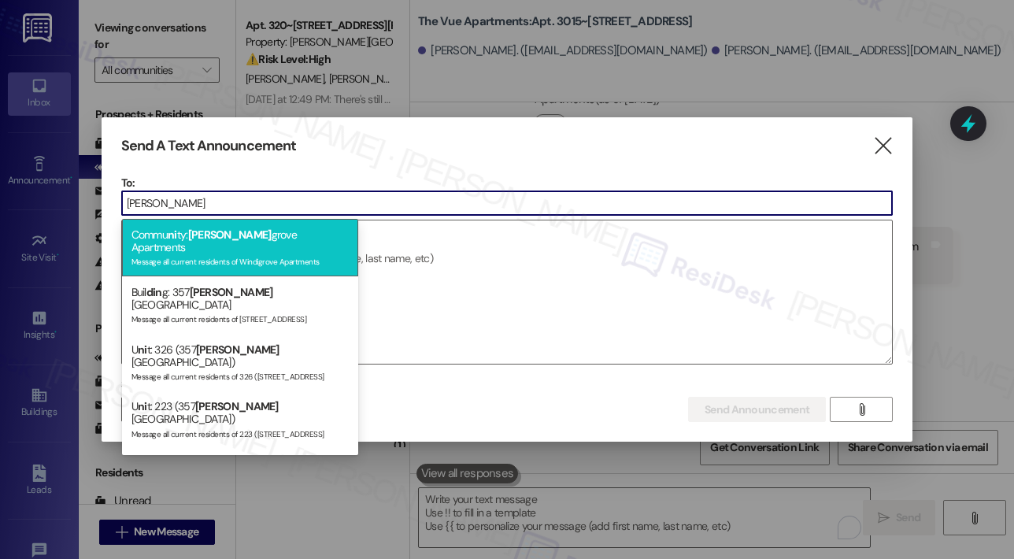
type input "[PERSON_NAME]"
click at [246, 253] on div "Message all current residents of Windigrove Apartments" at bounding box center [239, 259] width 217 height 13
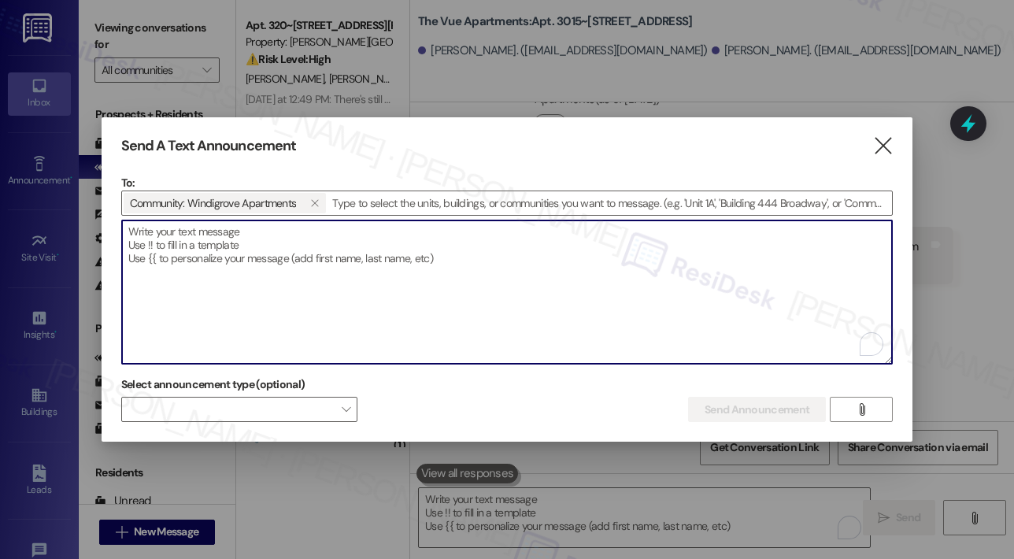
click at [246, 243] on textarea "To enrich screen reader interactions, please activate Accessibility in Grammarl…" at bounding box center [507, 291] width 770 height 143
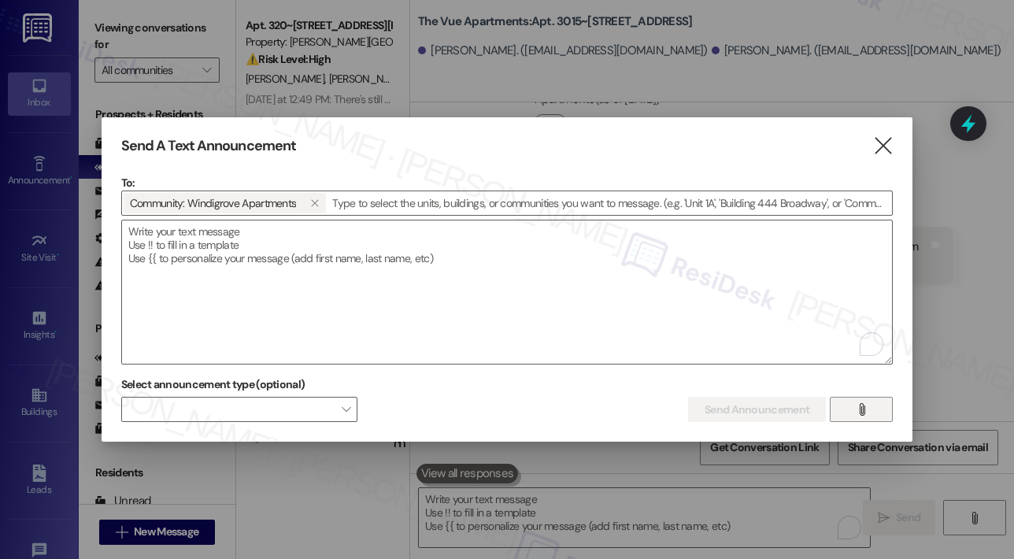
click at [854, 411] on span "" at bounding box center [861, 409] width 18 height 24
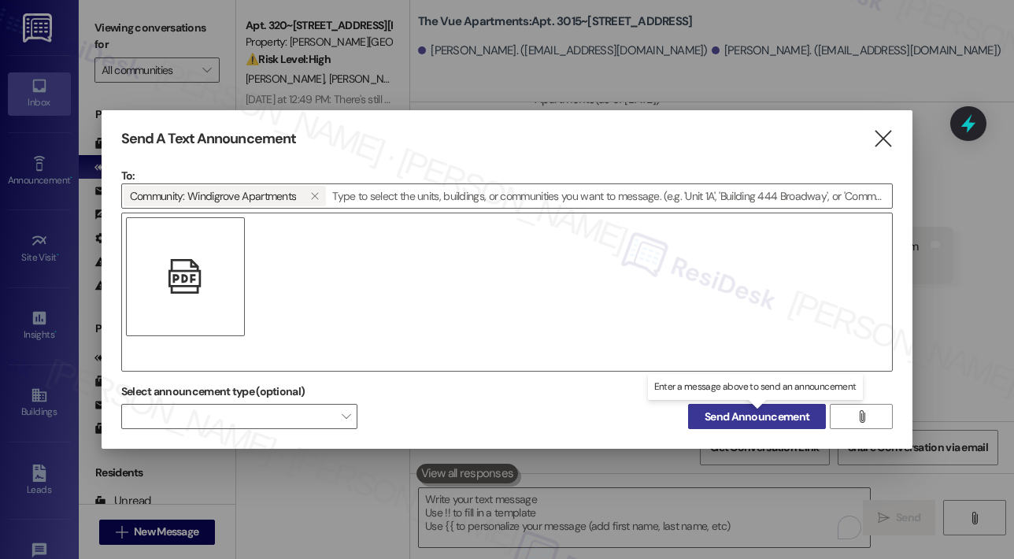
click at [787, 415] on span "Send Announcement" at bounding box center [756, 416] width 105 height 17
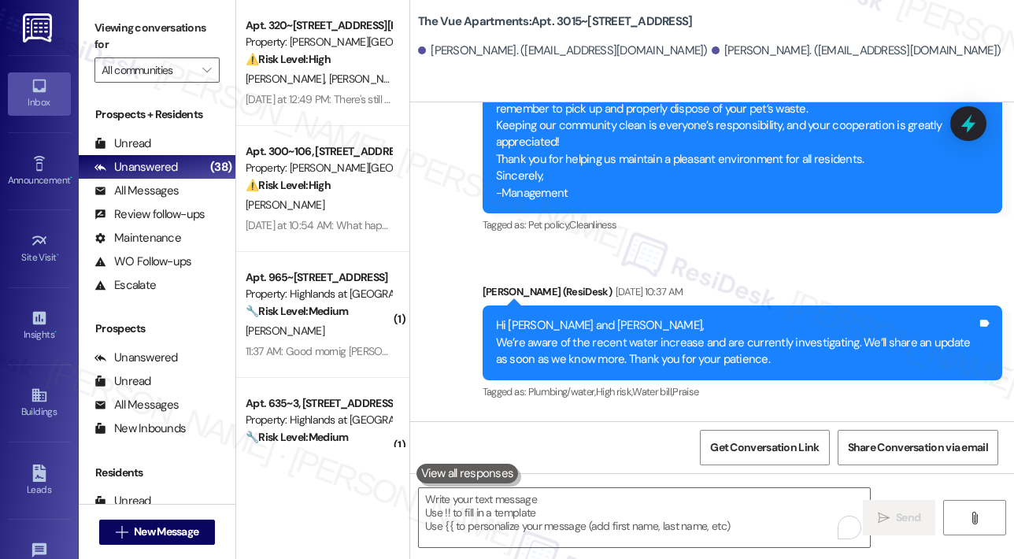
scroll to position [5663, 0]
